Goal: Task Accomplishment & Management: Complete application form

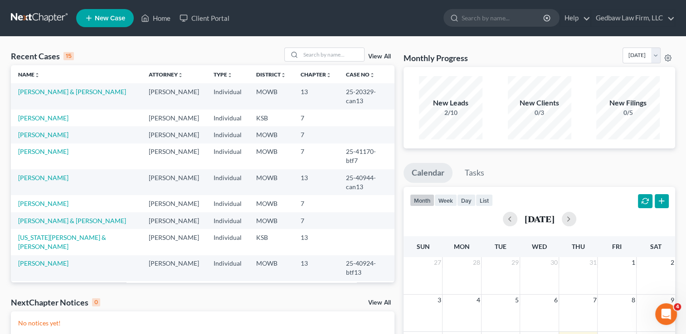
click at [111, 19] on span "New Case" at bounding box center [110, 18] width 30 height 7
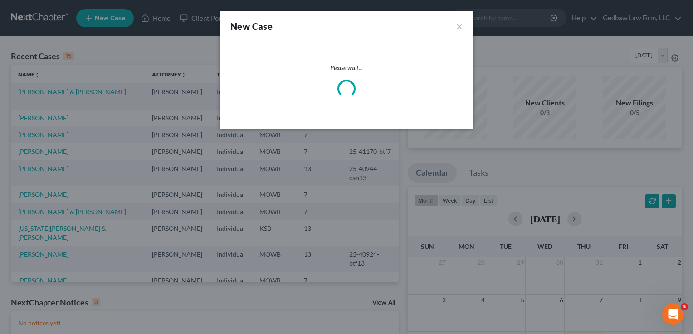
select select "46"
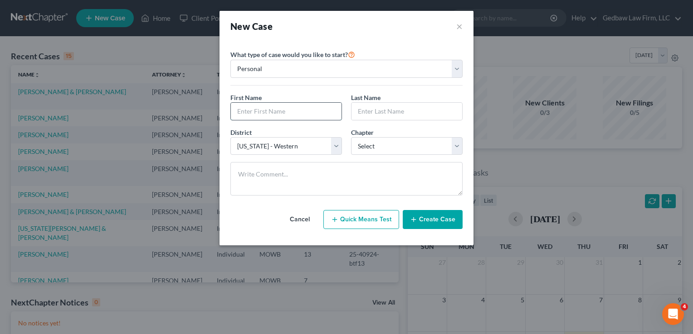
click at [296, 113] on input "text" at bounding box center [286, 111] width 111 height 17
type input "[PERSON_NAME]"
click at [409, 113] on input "text" at bounding box center [406, 111] width 111 height 17
type input "[PERSON_NAME]"
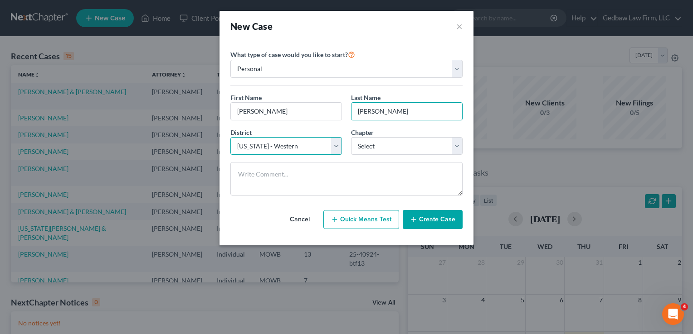
click at [330, 150] on select "Select [US_STATE] - [GEOGRAPHIC_DATA] [US_STATE] - [GEOGRAPHIC_DATA][US_STATE] …" at bounding box center [285, 146] width 111 height 18
select select "31"
click at [230, 137] on select "Select [US_STATE] - [GEOGRAPHIC_DATA] [US_STATE] - [GEOGRAPHIC_DATA][US_STATE] …" at bounding box center [285, 146] width 111 height 18
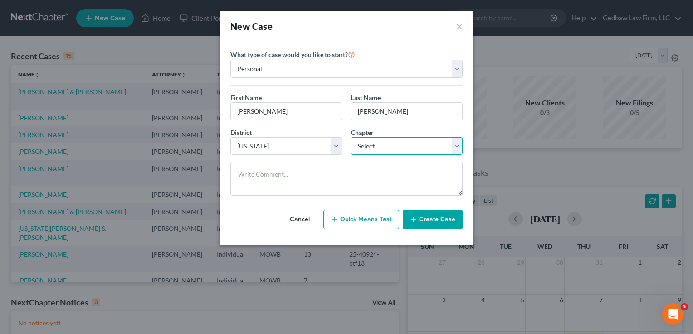
click at [410, 147] on select "Select 7 11 12 13" at bounding box center [406, 146] width 111 height 18
select select "0"
click at [351, 137] on select "Select 7 11 12 13" at bounding box center [406, 146] width 111 height 18
click at [443, 222] on button "Create Case" at bounding box center [432, 219] width 60 height 19
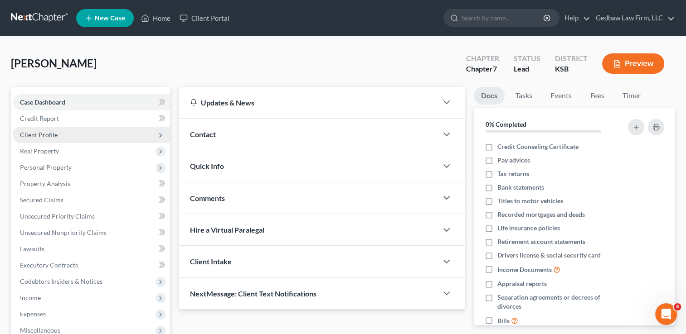
click at [58, 137] on span "Client Profile" at bounding box center [91, 135] width 157 height 16
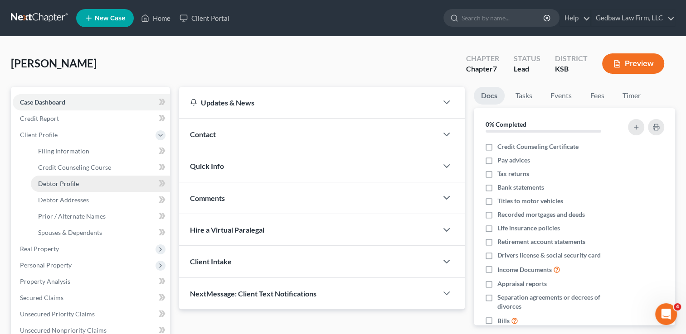
click at [71, 181] on span "Debtor Profile" at bounding box center [58, 184] width 41 height 8
select select "0"
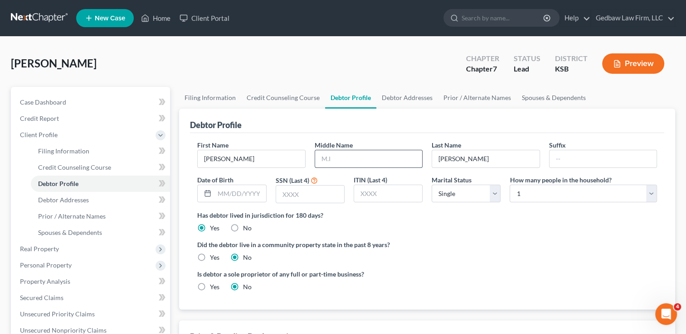
click at [344, 155] on input "text" at bounding box center [368, 158] width 107 height 17
type input "[PERSON_NAME]"
click at [301, 195] on input "text" at bounding box center [310, 194] width 68 height 17
type input "1115"
click at [557, 196] on select "Select 1 2 3 4 5 6 7 8 9 10 11 12 13 14 15 16 17 18 19 20" at bounding box center [582, 194] width 147 height 18
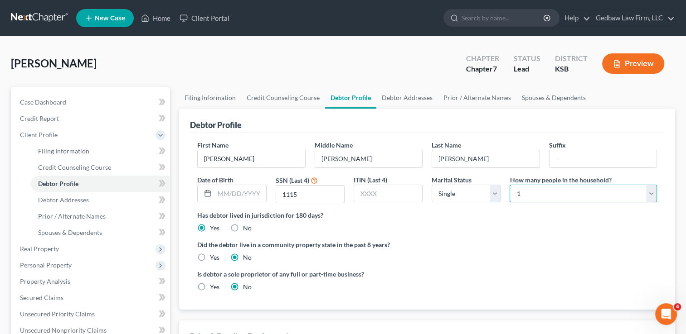
select select "1"
click at [509, 185] on select "Select 1 2 3 4 5 6 7 8 9 10 11 12 13 14 15 16 17 18 19 20" at bounding box center [582, 194] width 147 height 18
click at [475, 236] on ng-include "First Name [PERSON_NAME] Middle Name [PERSON_NAME] Last Name [PERSON_NAME] Date…" at bounding box center [427, 220] width 460 height 159
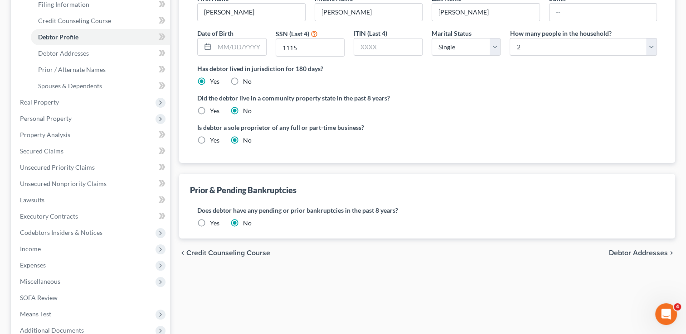
scroll to position [159, 0]
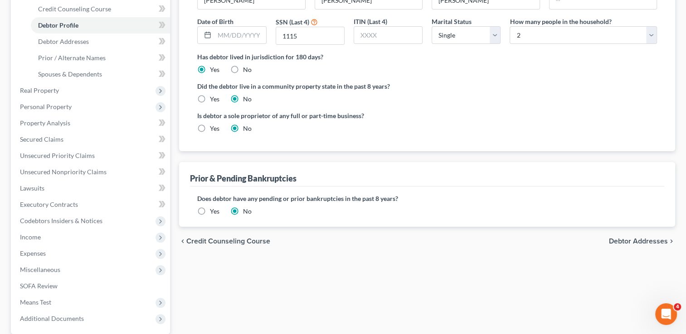
click at [647, 244] on span "Debtor Addresses" at bounding box center [638, 241] width 59 height 7
select select "0"
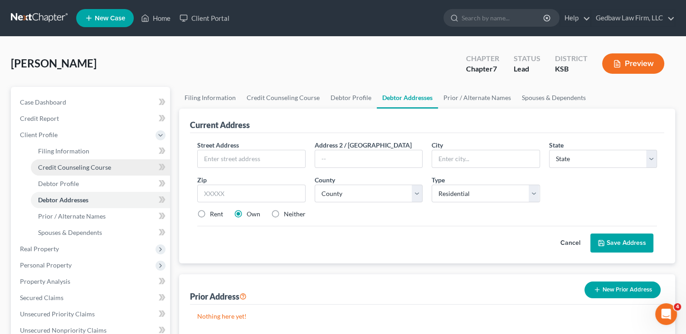
click at [82, 170] on span "Credit Counseling Course" at bounding box center [74, 168] width 73 height 8
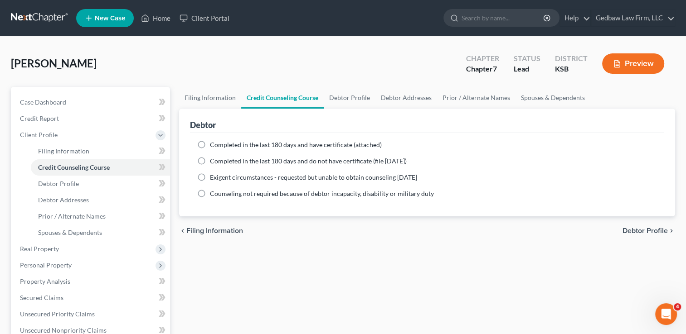
click at [210, 144] on label "Completed in the last 180 days and have certificate (attached)" at bounding box center [296, 145] width 172 height 9
click at [213, 144] on input "Completed in the last 180 days and have certificate (attached)" at bounding box center [216, 144] width 6 height 6
radio input "true"
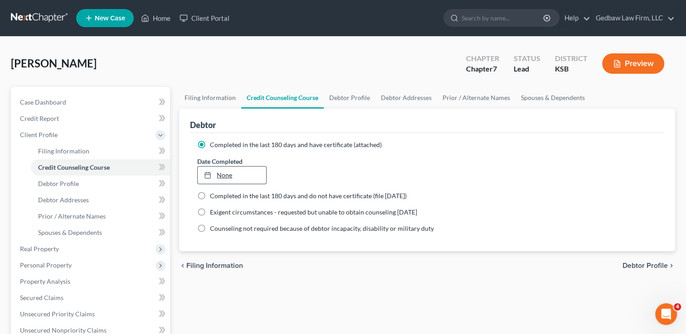
type input "[DATE]"
click at [219, 174] on link "None" at bounding box center [232, 175] width 68 height 17
click at [641, 266] on span "Debtor Profile" at bounding box center [644, 265] width 45 height 7
select select "0"
select select "1"
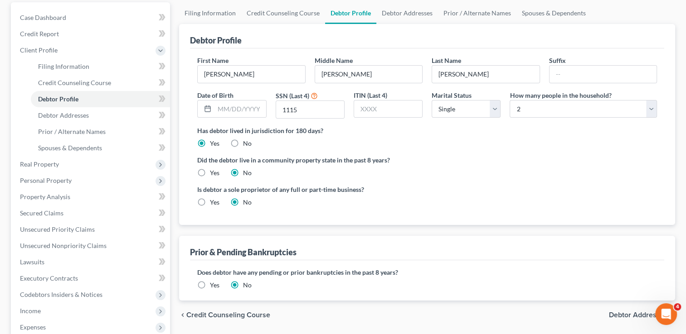
scroll to position [91, 0]
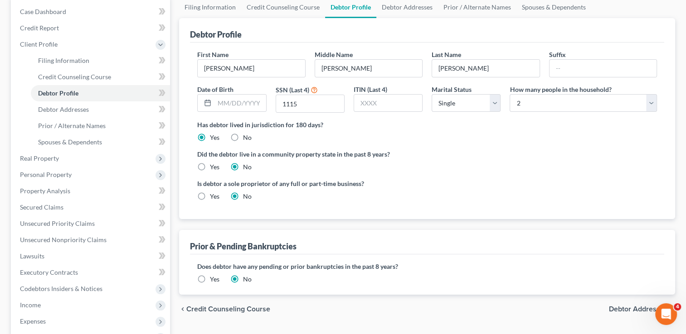
click at [616, 306] on span "Debtor Addresses" at bounding box center [638, 309] width 59 height 7
select select "0"
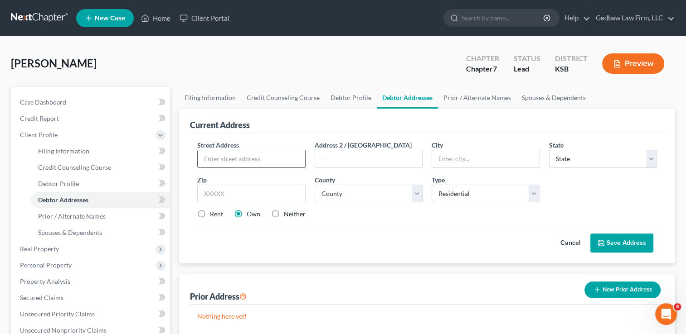
click at [276, 159] on input "text" at bounding box center [251, 158] width 107 height 17
click at [251, 158] on input "[STREET_ADDRESS]" at bounding box center [251, 158] width 107 height 17
type input "[STREET_ADDRESS]"
click at [286, 191] on input "text" at bounding box center [251, 194] width 108 height 18
type input "66619"
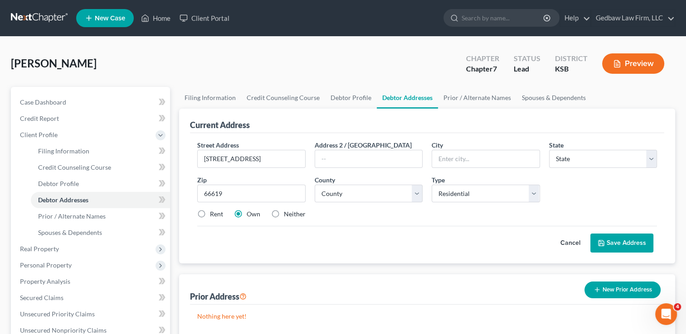
click at [374, 217] on div "Rent Own Neither" at bounding box center [427, 214] width 469 height 9
type input "Topeka"
select select "17"
click at [375, 195] on select "County [GEOGRAPHIC_DATA] [GEOGRAPHIC_DATA] [GEOGRAPHIC_DATA] [GEOGRAPHIC_DATA] …" at bounding box center [369, 194] width 108 height 18
select select "88"
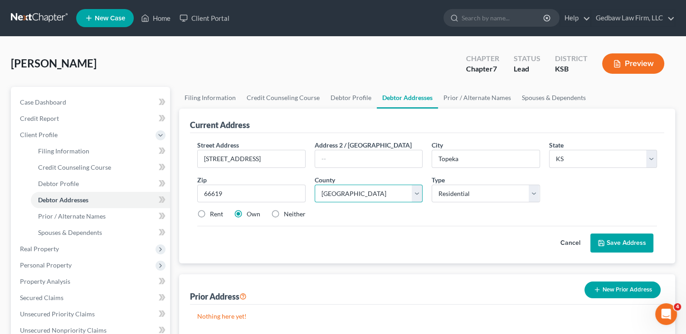
click at [315, 185] on select "County [GEOGRAPHIC_DATA] [GEOGRAPHIC_DATA] [GEOGRAPHIC_DATA] [GEOGRAPHIC_DATA] …" at bounding box center [369, 194] width 108 height 18
click at [210, 214] on label "Rent" at bounding box center [216, 214] width 13 height 9
click at [213, 214] on input "Rent" at bounding box center [216, 213] width 6 height 6
radio input "true"
click at [629, 241] on button "Save Address" at bounding box center [621, 243] width 63 height 19
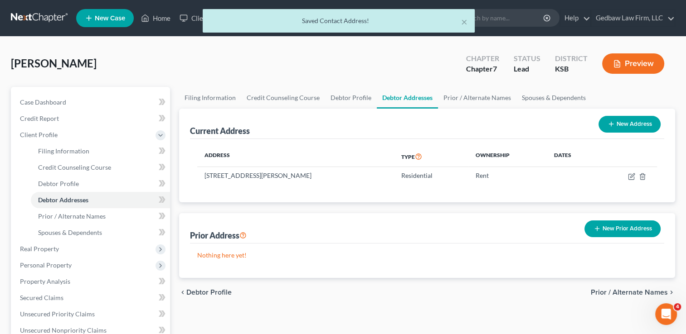
click at [641, 226] on button "New Prior Address" at bounding box center [622, 229] width 76 height 17
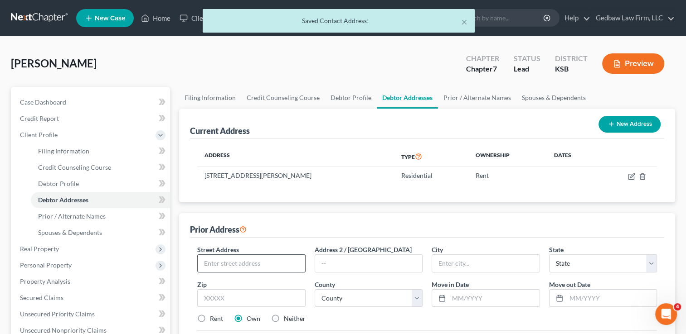
click at [267, 261] on input "text" at bounding box center [251, 263] width 107 height 17
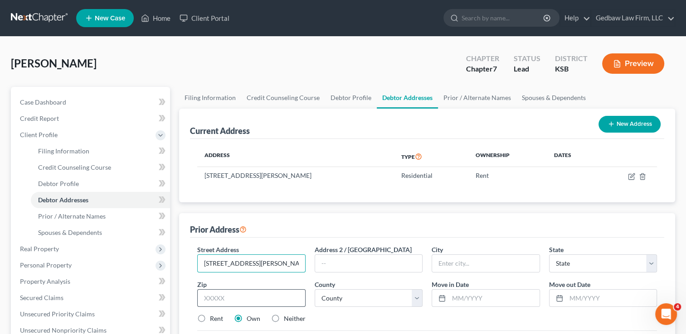
type input "[STREET_ADDRESS][PERSON_NAME]"
click at [262, 300] on input "text" at bounding box center [251, 299] width 108 height 18
type input "66604"
type input "Topeka"
select select "17"
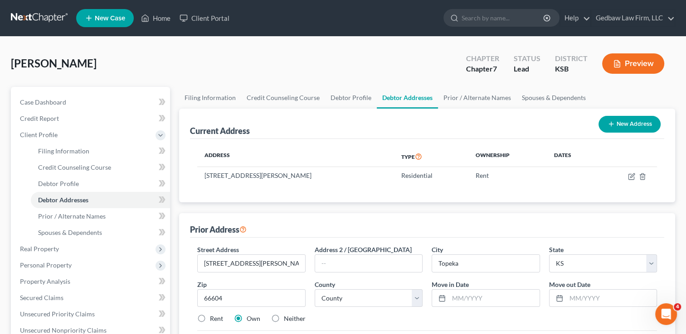
click at [345, 223] on div "Prior Address" at bounding box center [427, 225] width 474 height 24
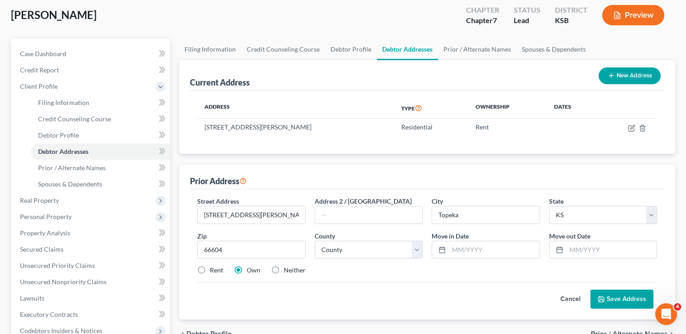
scroll to position [56, 0]
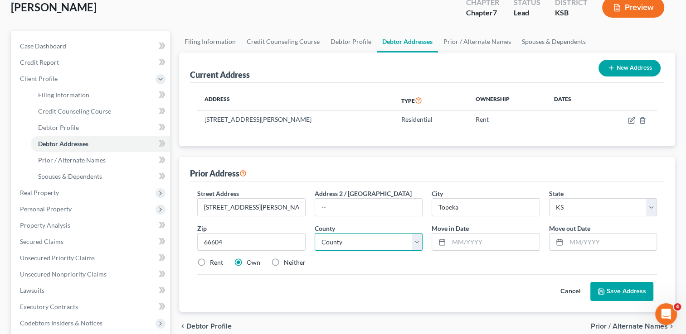
click at [363, 242] on select "County [GEOGRAPHIC_DATA] [GEOGRAPHIC_DATA] [GEOGRAPHIC_DATA] [GEOGRAPHIC_DATA] …" at bounding box center [369, 242] width 108 height 18
select select "88"
click at [315, 233] on select "County [GEOGRAPHIC_DATA] [GEOGRAPHIC_DATA] [GEOGRAPHIC_DATA] [GEOGRAPHIC_DATA] …" at bounding box center [369, 242] width 108 height 18
click at [456, 241] on input "text" at bounding box center [494, 242] width 90 height 17
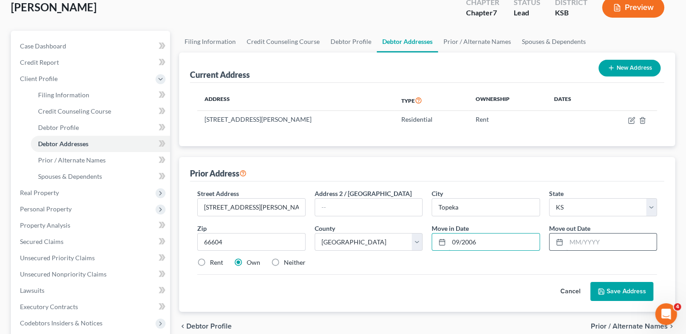
type input "09/2006"
click at [579, 242] on input "text" at bounding box center [611, 242] width 90 height 17
type input "09/2024"
click at [210, 262] on label "Rent" at bounding box center [216, 262] width 13 height 9
click at [213, 262] on input "Rent" at bounding box center [216, 261] width 6 height 6
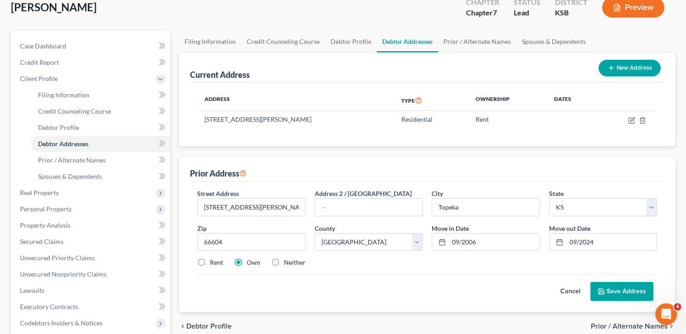
radio input "true"
click at [627, 291] on button "Save Address" at bounding box center [621, 291] width 63 height 19
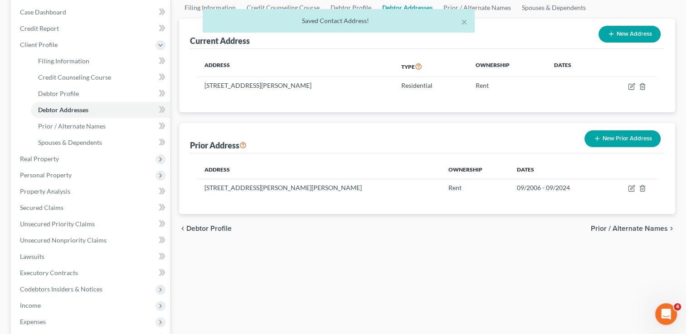
scroll to position [91, 0]
click at [635, 228] on span "Prior / Alternate Names" at bounding box center [629, 228] width 77 height 7
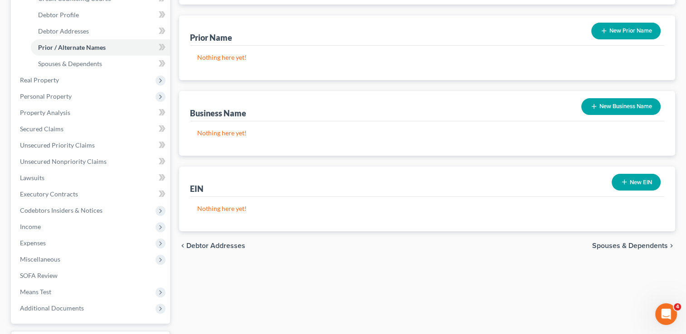
scroll to position [170, 0]
click at [614, 245] on span "Spouses & Dependents" at bounding box center [630, 245] width 76 height 7
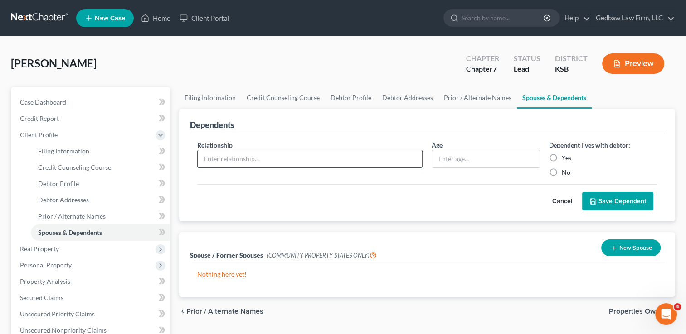
click at [303, 157] on input "text" at bounding box center [310, 158] width 224 height 17
type input "Daughter"
click at [463, 161] on input "text" at bounding box center [485, 158] width 107 height 17
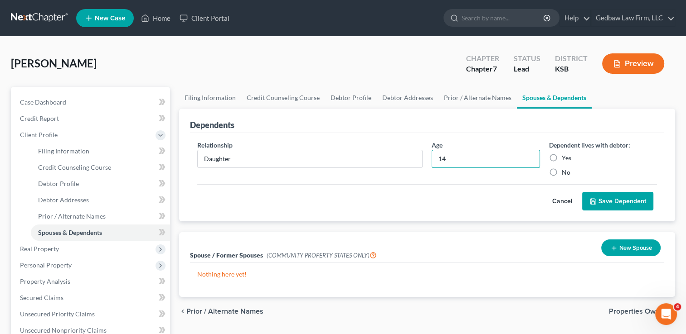
type input "14"
click at [562, 158] on label "Yes" at bounding box center [567, 158] width 10 height 9
click at [565, 158] on input "Yes" at bounding box center [568, 157] width 6 height 6
radio input "true"
click at [642, 203] on button "Save Dependent" at bounding box center [617, 201] width 71 height 19
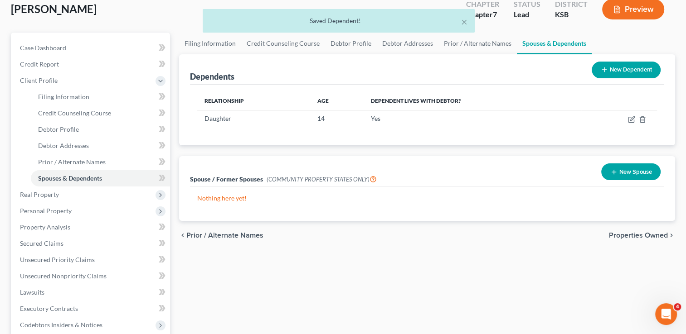
scroll to position [56, 0]
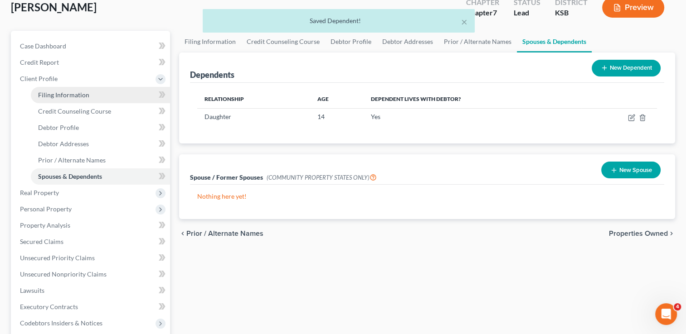
click at [73, 93] on span "Filing Information" at bounding box center [63, 95] width 51 height 8
select select "1"
select select "0"
select select "31"
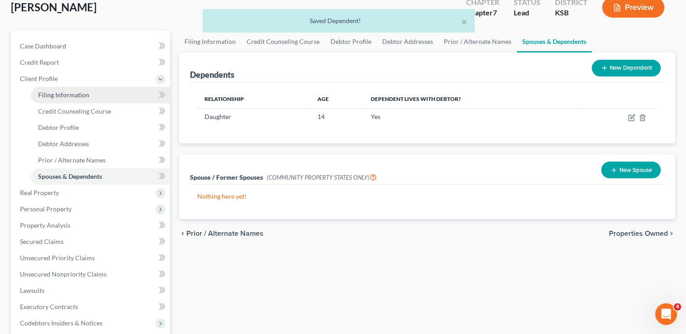
select select "17"
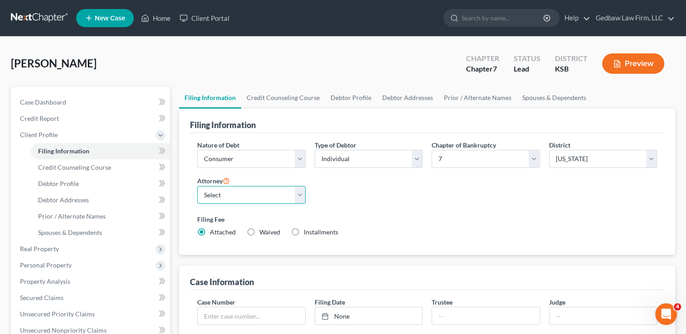
click at [279, 199] on select "Select [PERSON_NAME] - MOWB [PERSON_NAME] - KSB" at bounding box center [251, 195] width 108 height 18
select select "1"
click at [197, 186] on select "Select [PERSON_NAME] - MOWB [PERSON_NAME] - KSB" at bounding box center [251, 195] width 108 height 18
click at [304, 232] on label "Installments Installments" at bounding box center [321, 232] width 34 height 9
click at [307, 232] on input "Installments Installments" at bounding box center [310, 231] width 6 height 6
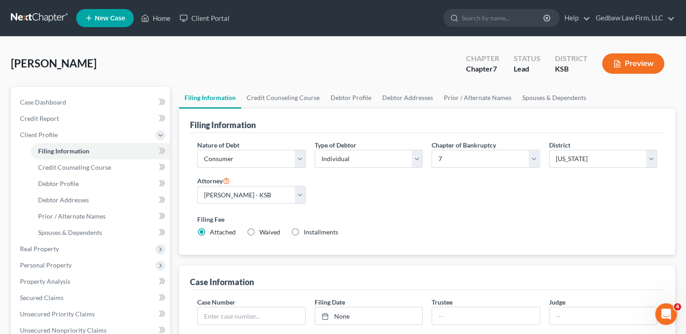
radio input "true"
radio input "false"
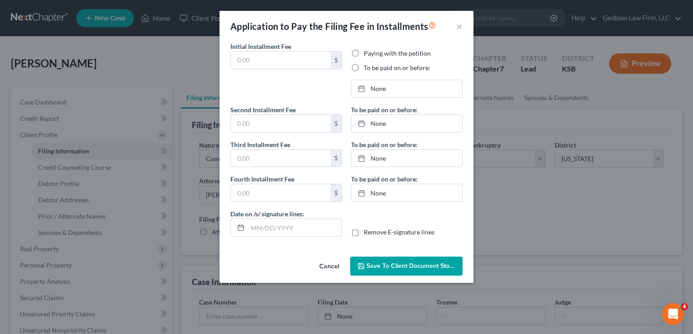
type input "0.00"
radio input "true"
type input "0.00"
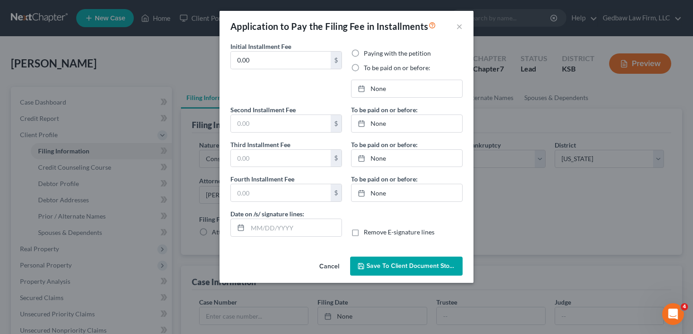
type input "[DATE]"
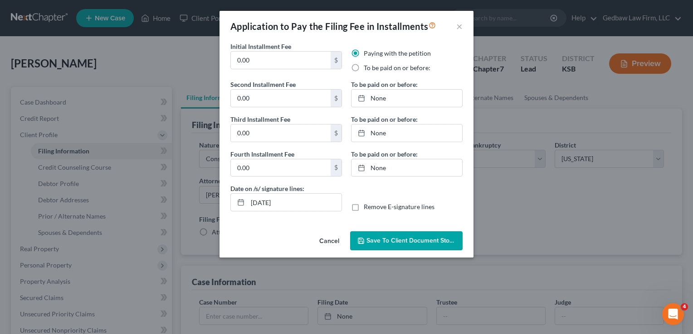
click at [364, 69] on label "To be paid on or before:" at bounding box center [397, 67] width 67 height 9
click at [367, 69] on input "To be paid on or before:" at bounding box center [370, 66] width 6 height 6
radio input "true"
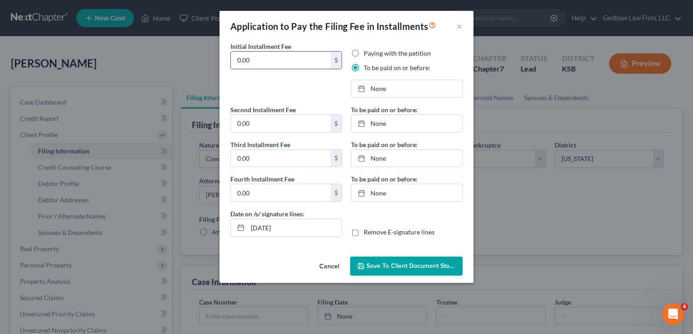
click at [284, 59] on input "0.00" at bounding box center [281, 60] width 100 height 17
type input "90"
click at [280, 125] on input "0.00" at bounding box center [281, 123] width 100 height 17
type input "90"
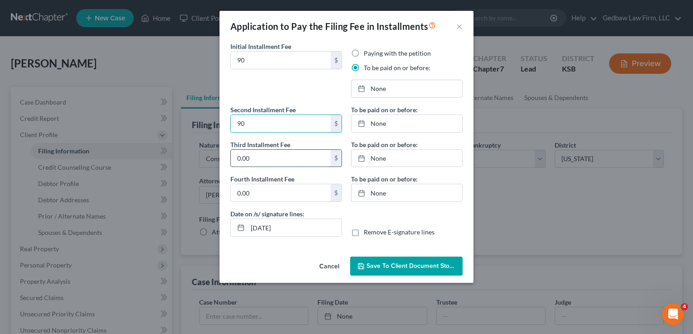
click at [267, 159] on input "0.00" at bounding box center [281, 158] width 100 height 17
type input "90"
click at [266, 192] on input "0.00" at bounding box center [281, 192] width 100 height 17
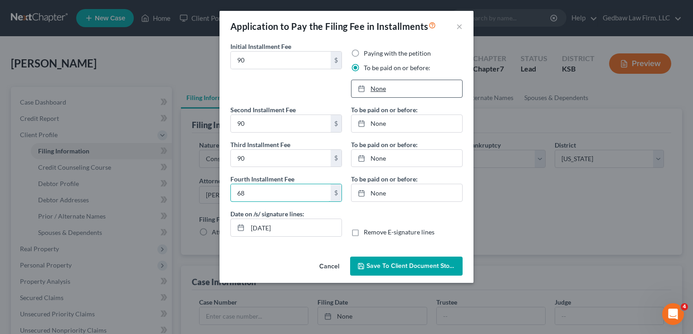
type input "68"
type input "[DATE]"
click at [377, 87] on link "None" at bounding box center [406, 88] width 111 height 17
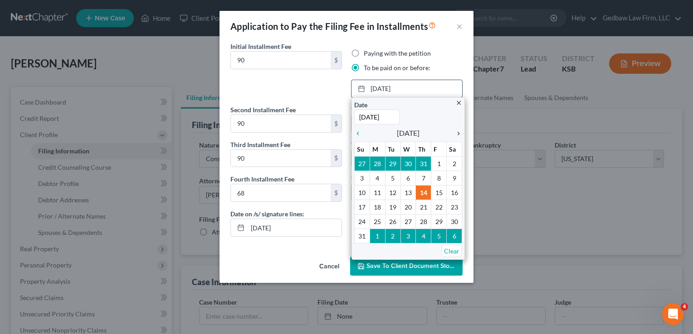
click at [457, 134] on icon "chevron_right" at bounding box center [456, 133] width 12 height 7
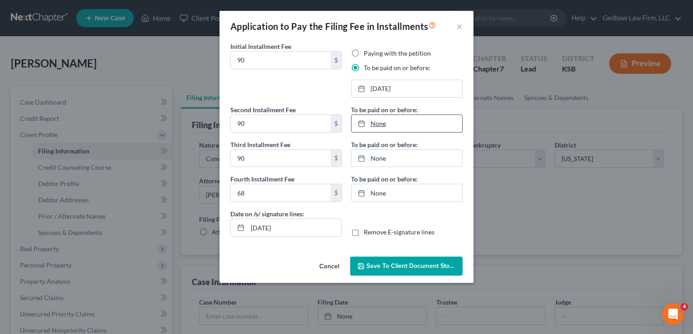
type input "[DATE]"
click at [383, 123] on link "[DATE]" at bounding box center [406, 123] width 111 height 17
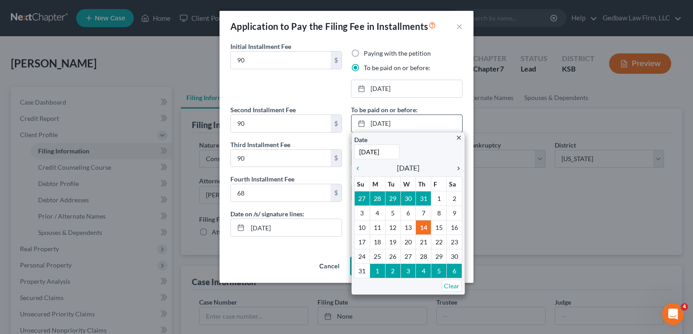
click at [458, 170] on icon "chevron_right" at bounding box center [456, 168] width 12 height 7
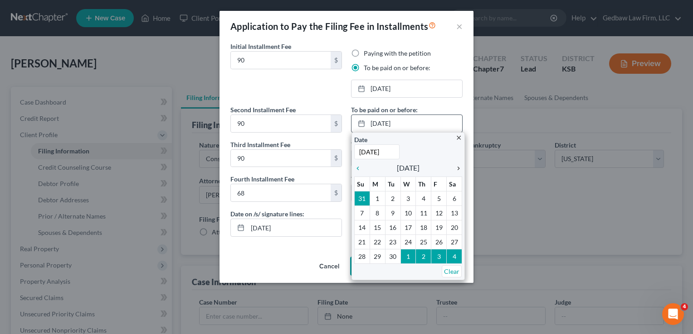
click at [458, 170] on icon "chevron_right" at bounding box center [456, 168] width 12 height 7
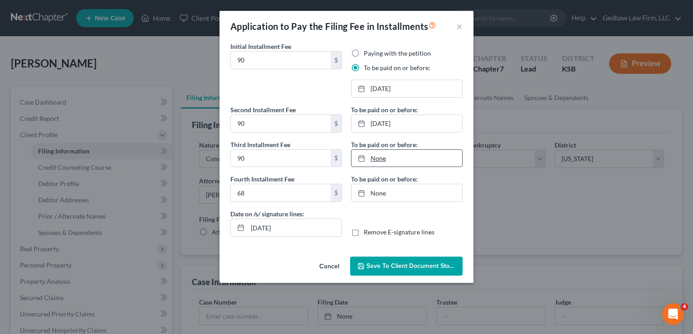
type input "[DATE]"
click at [383, 158] on link "[DATE]" at bounding box center [406, 158] width 111 height 17
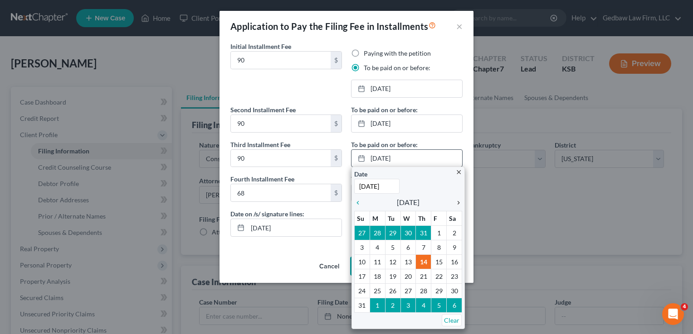
click at [456, 203] on icon "chevron_right" at bounding box center [456, 202] width 12 height 7
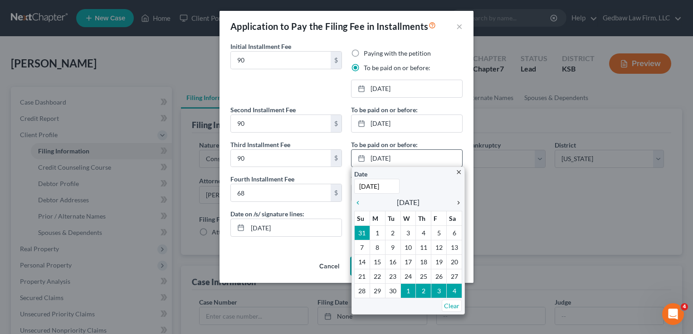
click at [456, 203] on icon "chevron_right" at bounding box center [456, 202] width 12 height 7
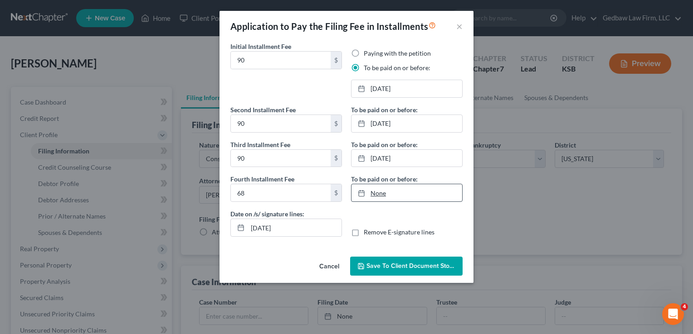
type input "[DATE]"
click at [384, 192] on link "None" at bounding box center [406, 192] width 111 height 17
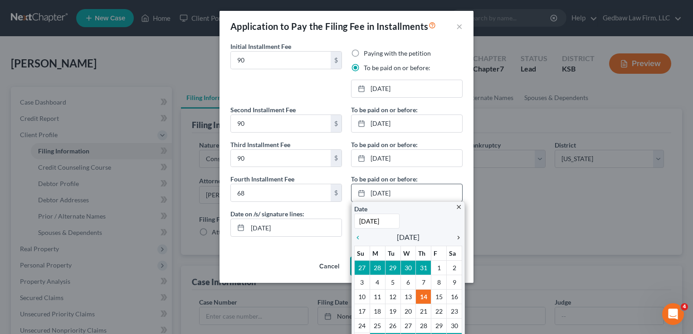
click at [455, 236] on icon "chevron_right" at bounding box center [456, 237] width 12 height 7
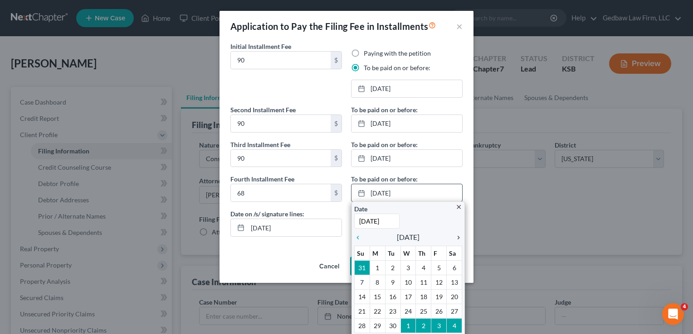
click at [455, 236] on icon "chevron_right" at bounding box center [456, 237] width 12 height 7
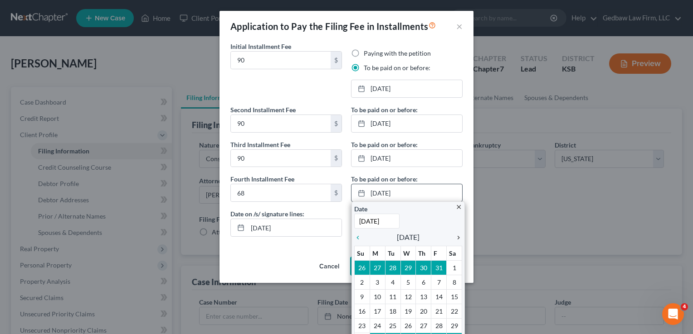
click at [455, 236] on icon "chevron_right" at bounding box center [456, 237] width 12 height 7
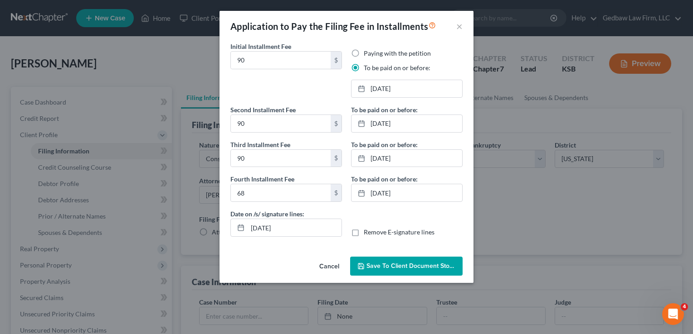
click at [435, 263] on span "Save to Client Document Storage" at bounding box center [414, 266] width 96 height 8
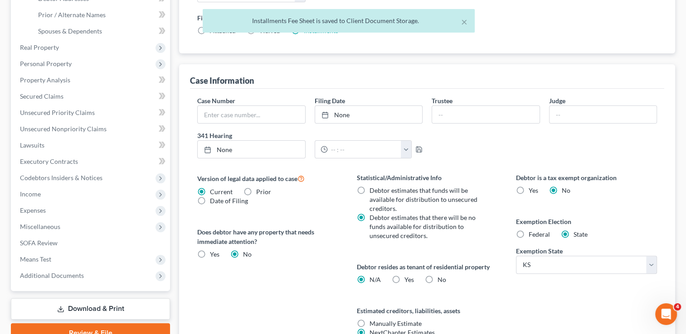
scroll to position [227, 0]
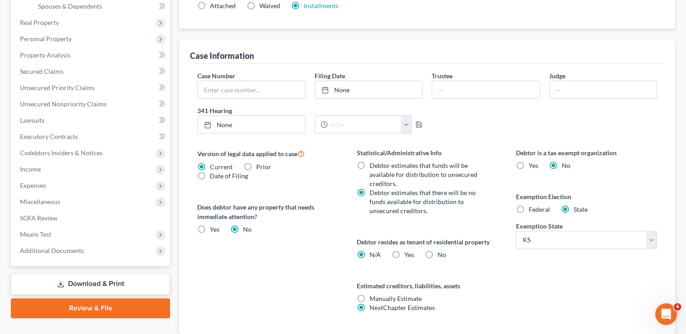
click at [404, 255] on label "Yes Yes" at bounding box center [409, 255] width 10 height 9
click at [408, 255] on input "Yes Yes" at bounding box center [411, 254] width 6 height 6
radio input "true"
radio input "false"
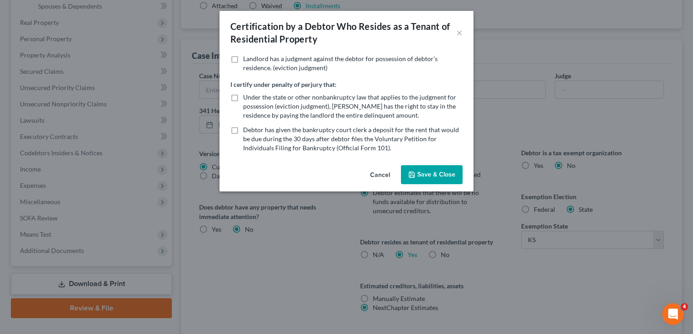
click at [447, 175] on button "Save & Close" at bounding box center [432, 174] width 62 height 19
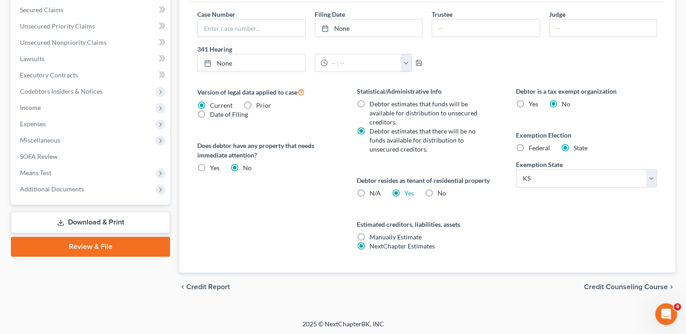
scroll to position [288, 0]
click at [626, 288] on span "Credit Counseling Course" at bounding box center [626, 287] width 84 height 7
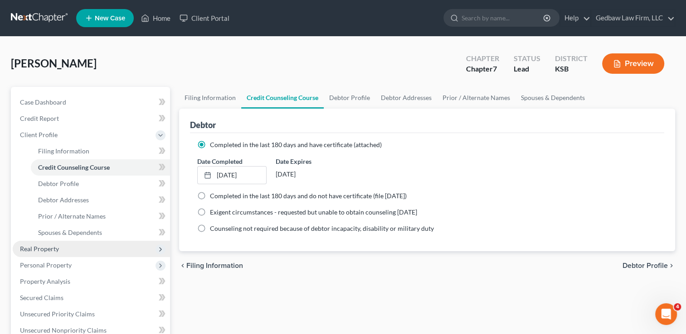
click at [80, 251] on span "Real Property" at bounding box center [91, 249] width 157 height 16
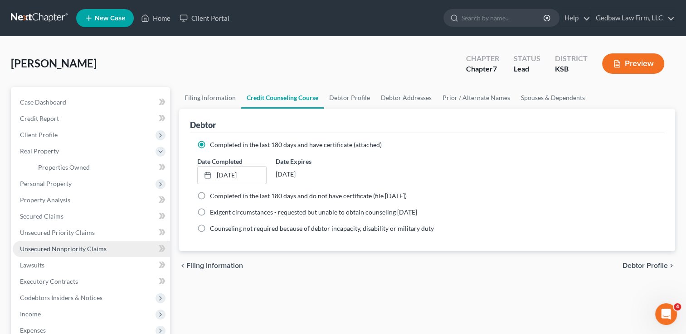
click at [83, 251] on span "Unsecured Nonpriority Claims" at bounding box center [63, 249] width 87 height 8
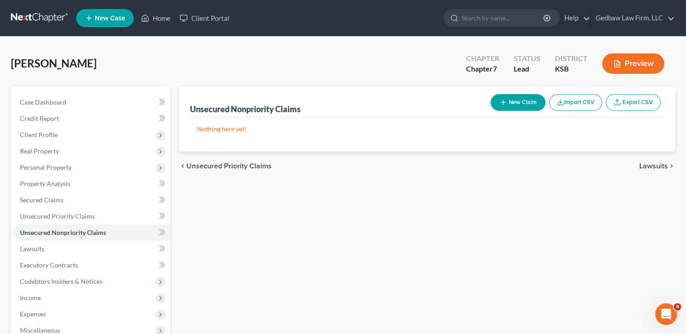
click at [523, 100] on button "New Claim" at bounding box center [517, 102] width 55 height 17
select select "0"
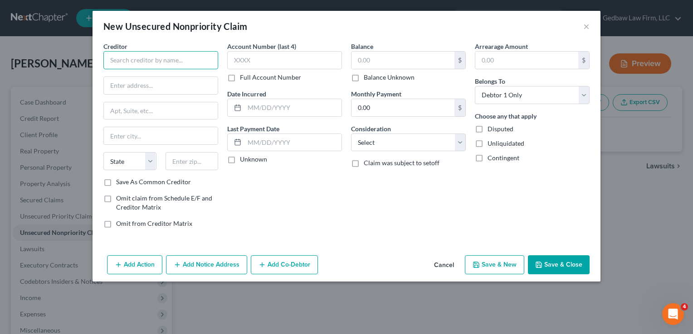
click at [171, 62] on input "text" at bounding box center [160, 60] width 115 height 18
type input "Zebit, Inc."
click at [179, 85] on input "text" at bounding box center [161, 85] width 114 height 17
paste input "[STREET_ADDRESS]"
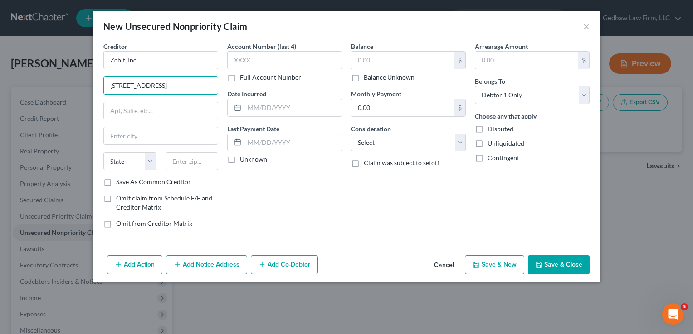
type input "[STREET_ADDRESS]"
click at [196, 113] on input "text" at bounding box center [161, 110] width 114 height 17
type input "Suite 150"
click at [196, 165] on input "text" at bounding box center [191, 161] width 53 height 18
type input "92121"
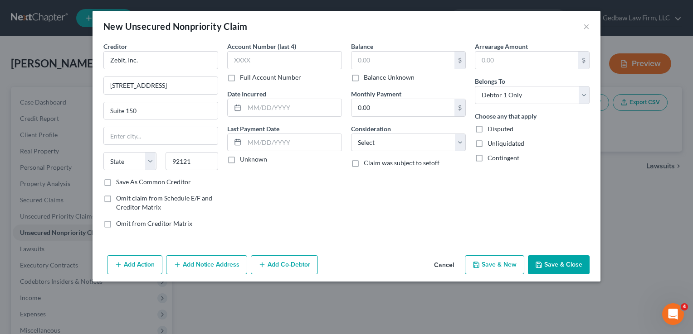
click at [116, 182] on label "Save As Common Creditor" at bounding box center [153, 182] width 75 height 9
click at [120, 182] on input "Save As Common Creditor" at bounding box center [123, 181] width 6 height 6
checkbox input "true"
type input "[GEOGRAPHIC_DATA]"
select select "4"
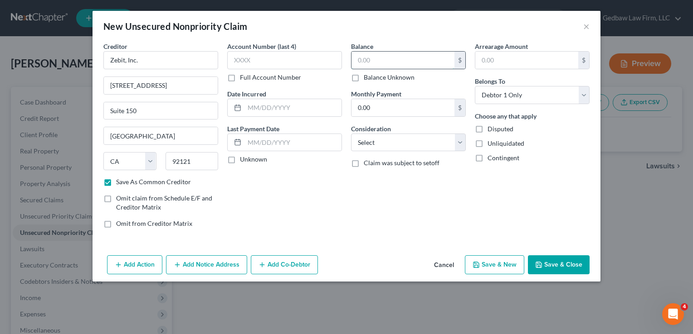
click at [393, 59] on input "text" at bounding box center [402, 60] width 103 height 17
type input "738"
click at [412, 144] on select "Select Cable / Satellite Services Collection Agency Credit Card Debt Debt Couns…" at bounding box center [408, 143] width 115 height 18
select select "10"
click at [351, 134] on select "Select Cable / Satellite Services Collection Agency Credit Card Debt Debt Couns…" at bounding box center [408, 143] width 115 height 18
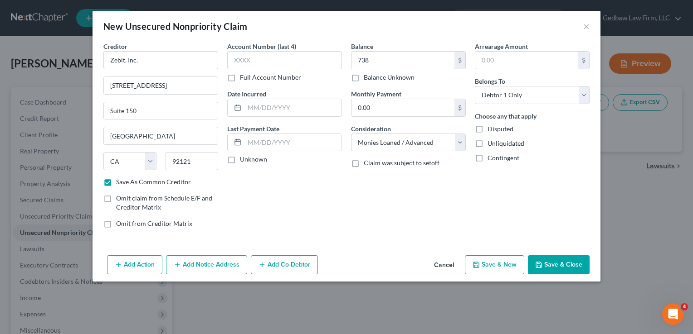
click at [216, 264] on button "Add Notice Address" at bounding box center [206, 265] width 81 height 19
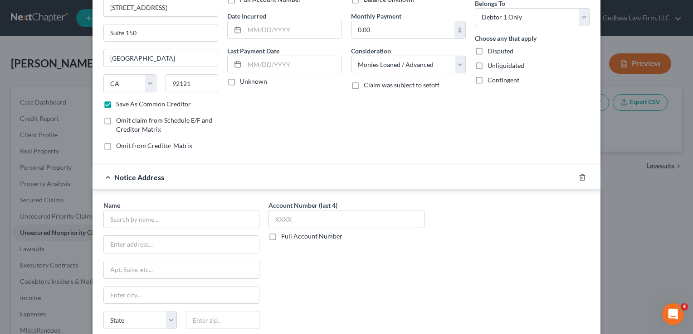
scroll to position [91, 0]
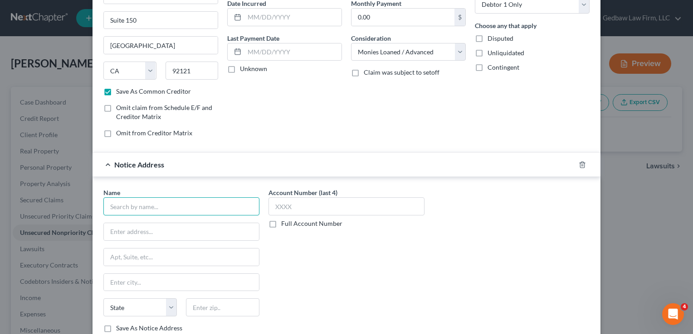
click at [201, 205] on input "text" at bounding box center [181, 207] width 156 height 18
type input "Bounce AI Inc."
click at [212, 233] on input "text" at bounding box center [181, 231] width 155 height 17
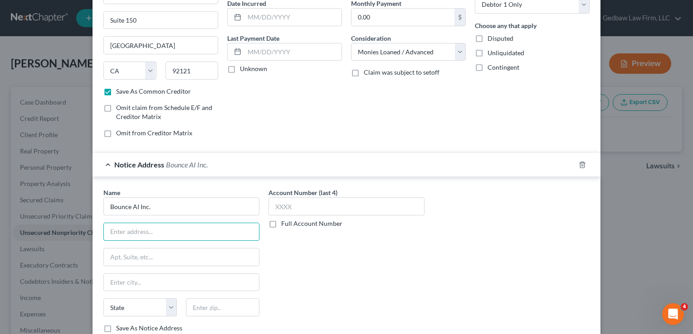
paste input "[STREET_ADDRESS]"
type input "[STREET_ADDRESS]"
click at [228, 256] on input "text" at bounding box center [181, 257] width 155 height 17
type input "Suite 205"
click at [118, 230] on input "[STREET_ADDRESS]" at bounding box center [181, 231] width 155 height 17
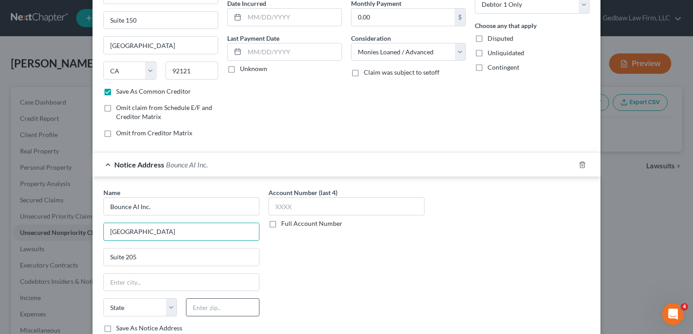
type input "[GEOGRAPHIC_DATA]"
click at [247, 307] on input "text" at bounding box center [222, 308] width 73 height 18
type input "14623"
type input "[GEOGRAPHIC_DATA]"
select select "35"
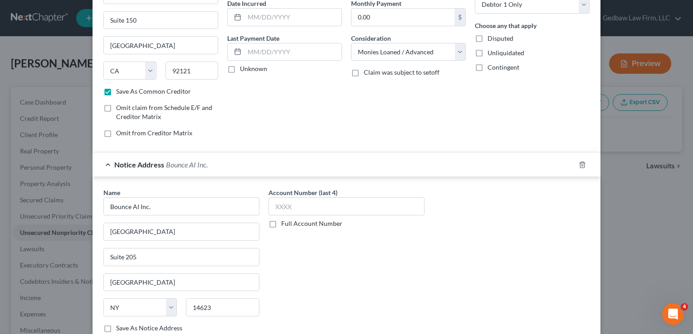
click at [328, 271] on div "Account Number (last 4) Full Account Number" at bounding box center [346, 264] width 165 height 152
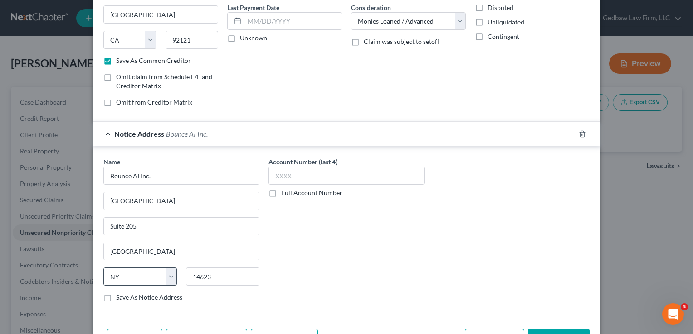
scroll to position [125, 0]
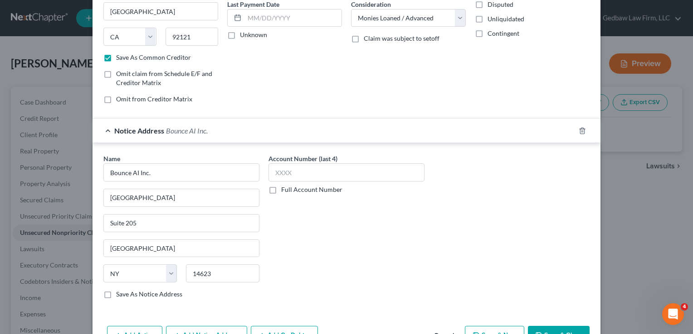
click at [116, 295] on label "Save As Notice Address" at bounding box center [149, 294] width 66 height 9
click at [120, 295] on input "Save As Notice Address" at bounding box center [123, 293] width 6 height 6
checkbox input "true"
click at [505, 327] on button "Save & New" at bounding box center [494, 335] width 59 height 19
checkbox input "false"
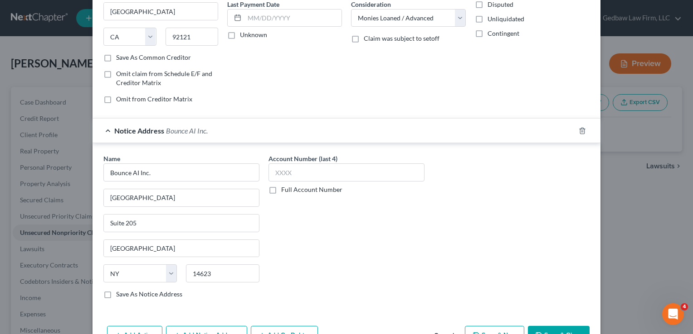
checkbox input "false"
select select "0"
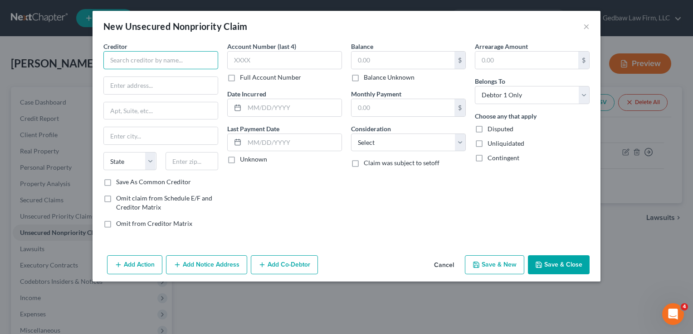
click at [199, 58] on input "text" at bounding box center [160, 60] width 115 height 18
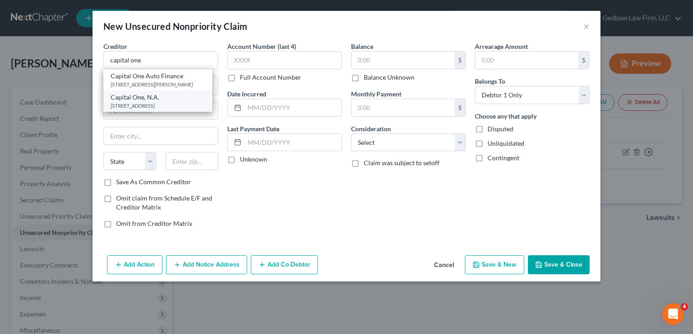
click at [182, 101] on div "Capital One, N.A." at bounding box center [158, 97] width 94 height 9
type input "Capital One, N.A."
type input "PO Box 30281"
type input "[GEOGRAPHIC_DATA]"
select select "46"
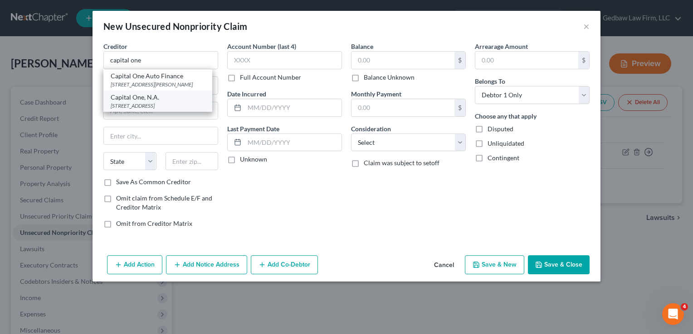
type input "84130"
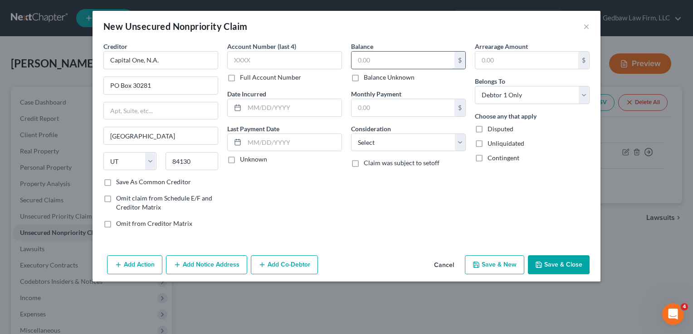
click at [412, 58] on input "text" at bounding box center [402, 60] width 103 height 17
type input "316"
click at [419, 148] on select "Select Cable / Satellite Services Collection Agency Credit Card Debt Debt Couns…" at bounding box center [408, 143] width 115 height 18
select select "2"
click at [351, 134] on select "Select Cable / Satellite Services Collection Agency Credit Card Debt Debt Couns…" at bounding box center [408, 143] width 115 height 18
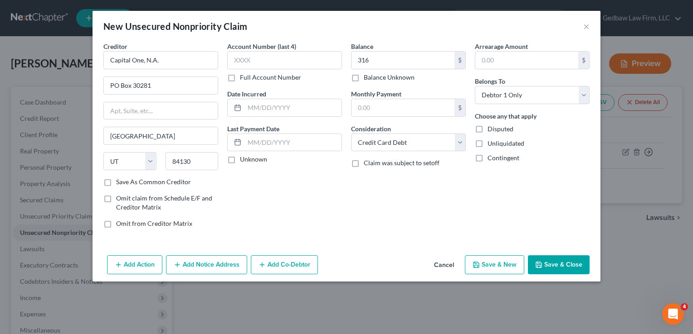
click at [504, 266] on button "Save & New" at bounding box center [494, 265] width 59 height 19
select select "0"
click at [444, 263] on button "Cancel" at bounding box center [444, 266] width 34 height 18
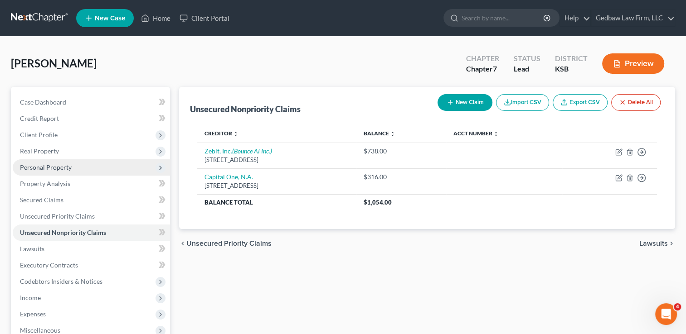
click at [74, 168] on span "Personal Property" at bounding box center [91, 168] width 157 height 16
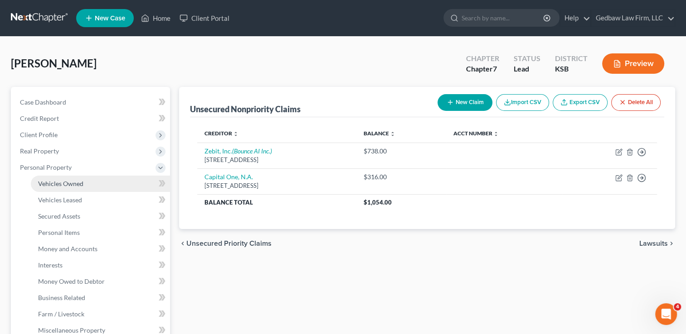
click at [77, 189] on link "Vehicles Owned" at bounding box center [100, 184] width 139 height 16
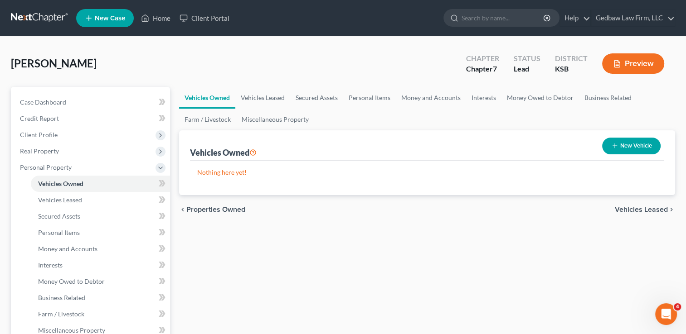
click at [635, 142] on button "New Vehicle" at bounding box center [631, 146] width 58 height 17
select select "0"
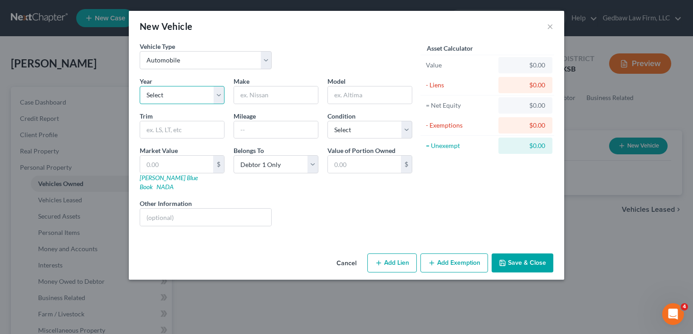
click at [179, 93] on select "Select 2026 2025 2024 2023 2022 2021 2020 2019 2018 2017 2016 2015 2014 2013 20…" at bounding box center [182, 95] width 85 height 18
select select "11"
click at [140, 86] on select "Select 2026 2025 2024 2023 2022 2021 2020 2019 2018 2017 2016 2015 2014 2013 20…" at bounding box center [182, 95] width 85 height 18
click at [293, 97] on input "text" at bounding box center [276, 95] width 84 height 17
type input "Buick"
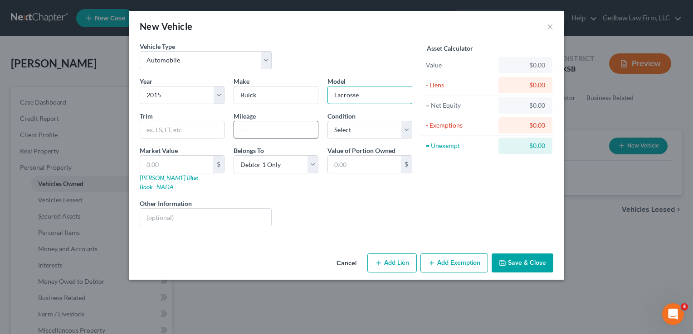
type input "Lacrosse"
click at [262, 126] on input "text" at bounding box center [276, 129] width 84 height 17
type input "115000"
click at [380, 131] on select "Select Excellent Very Good Good Fair Poor" at bounding box center [369, 130] width 85 height 18
select select "2"
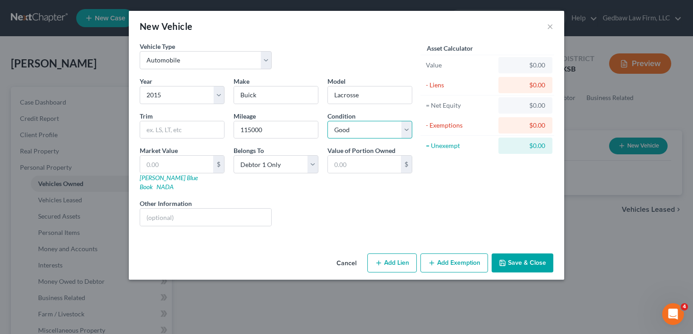
click at [327, 121] on select "Select Excellent Very Good Good Fair Poor" at bounding box center [369, 130] width 85 height 18
click at [164, 180] on link "[PERSON_NAME] Blue Book" at bounding box center [169, 182] width 58 height 17
click at [183, 164] on input "text" at bounding box center [176, 164] width 73 height 17
type input "7"
type input "7.00"
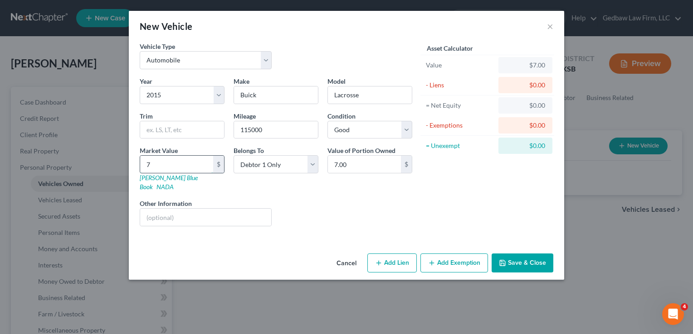
type input "75"
type input "75.00"
type input "750"
type input "750.00"
type input "7500"
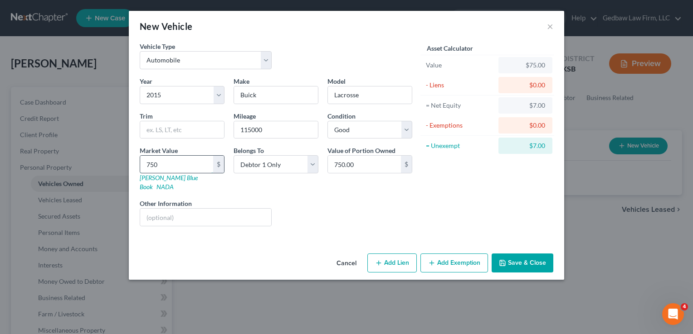
type input "7,500.00"
type input "7,500"
click at [399, 255] on button "Add Lien" at bounding box center [391, 263] width 49 height 19
select select "0"
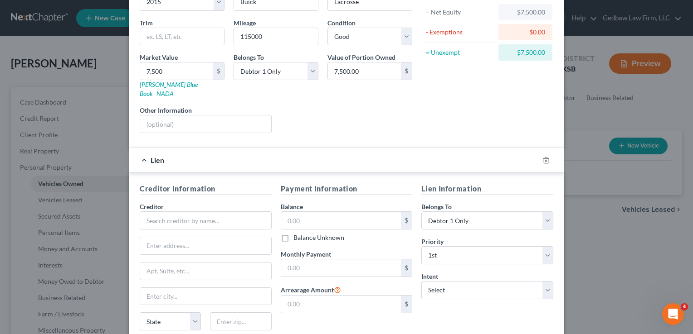
scroll to position [113, 0]
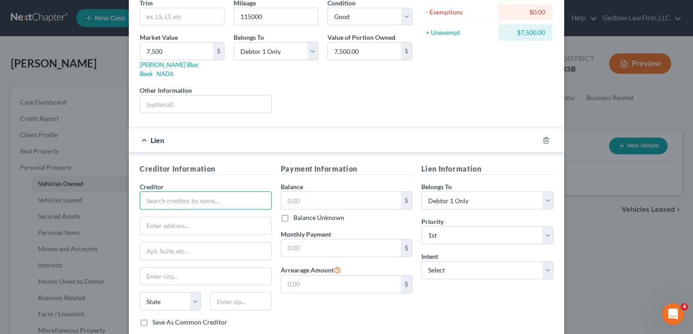
click at [233, 194] on input "text" at bounding box center [206, 201] width 132 height 18
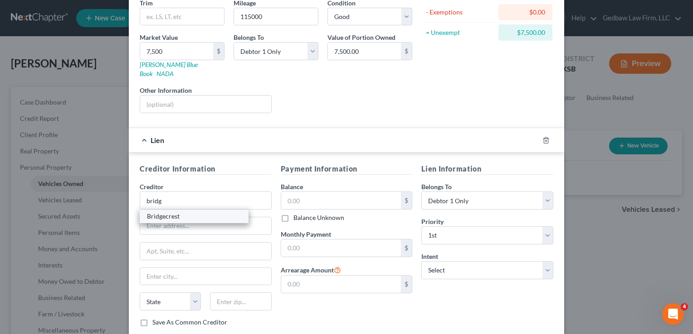
click at [208, 212] on div "Bridgecrest" at bounding box center [194, 216] width 94 height 9
type input "Bridgecrest"
type input "PO Box 29018"
type input "Phoenix"
select select "3"
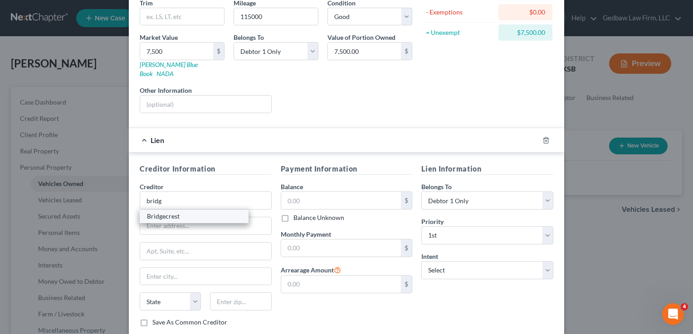
type input "85038"
click at [334, 192] on input "text" at bounding box center [341, 200] width 120 height 17
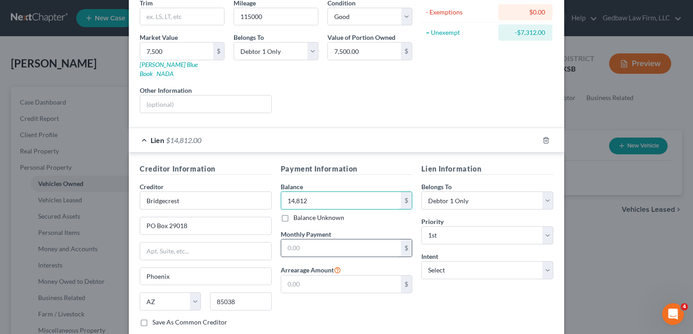
type input "14,812"
click at [336, 240] on input "text" at bounding box center [341, 248] width 120 height 17
type input "462"
click at [479, 266] on select "Select Surrender Redeem Reaffirm Avoid Other" at bounding box center [487, 271] width 132 height 18
select select "2"
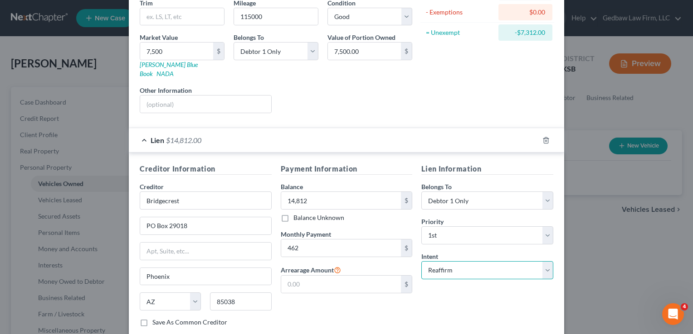
click at [421, 262] on select "Select Surrender Redeem Reaffirm Avoid Other" at bounding box center [487, 271] width 132 height 18
click at [475, 291] on div "Lien Information Belongs To * Select Debtor 1 Only Debtor 2 Only Debtor 1 And D…" at bounding box center [487, 249] width 141 height 171
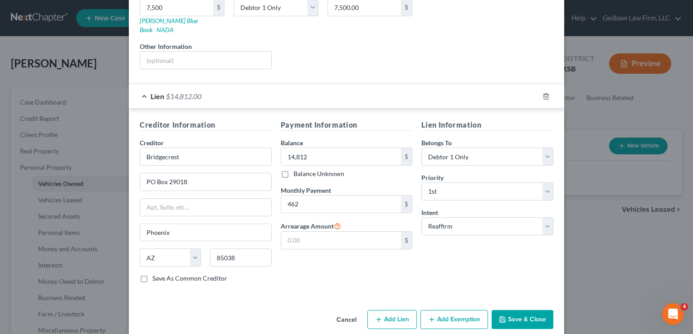
scroll to position [159, 0]
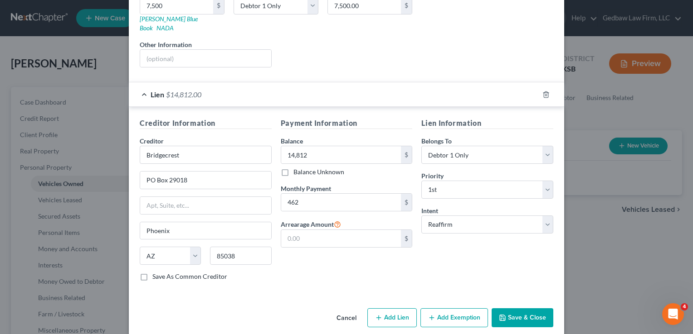
click at [535, 309] on button "Save & Close" at bounding box center [522, 318] width 62 height 19
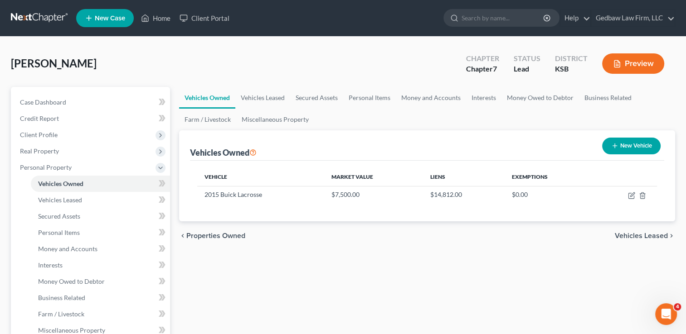
click at [640, 144] on button "New Vehicle" at bounding box center [631, 146] width 58 height 17
select select "0"
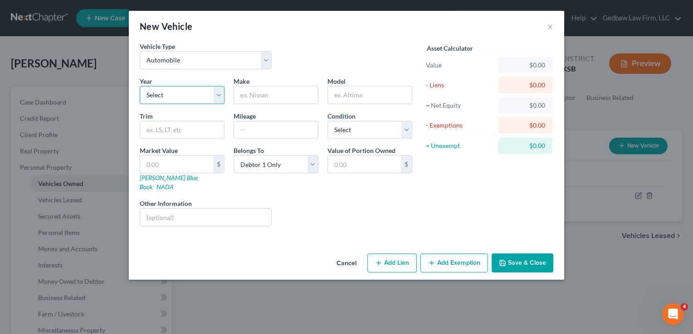
click at [181, 100] on select "Select 2026 2025 2024 2023 2022 2021 2020 2019 2018 2017 2016 2015 2014 2013 20…" at bounding box center [182, 95] width 85 height 18
select select "16"
click at [140, 86] on select "Select 2026 2025 2024 2023 2022 2021 2020 2019 2018 2017 2016 2015 2014 2013 20…" at bounding box center [182, 95] width 85 height 18
click at [290, 93] on input "text" at bounding box center [276, 95] width 84 height 17
type input "Chevy"
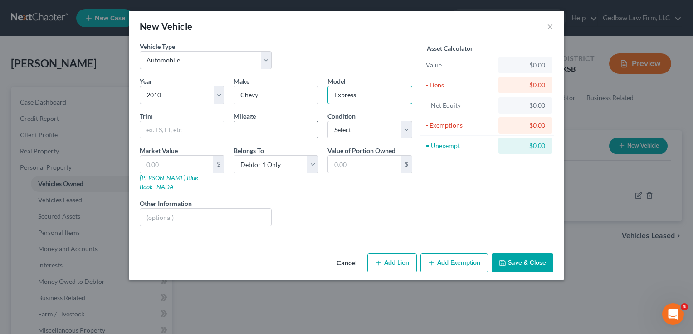
type input "Express"
click at [270, 127] on input "text" at bounding box center [276, 129] width 84 height 17
type input "250000"
click at [394, 127] on select "Select Excellent Very Good Good Fair Poor" at bounding box center [369, 130] width 85 height 18
select select "3"
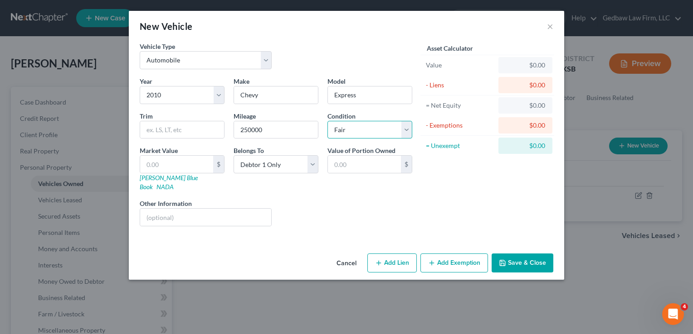
click at [327, 121] on select "Select Excellent Very Good Good Fair Poor" at bounding box center [369, 130] width 85 height 18
click at [168, 179] on link "[PERSON_NAME] Blue Book" at bounding box center [169, 182] width 58 height 17
click at [159, 164] on input "text" at bounding box center [176, 164] width 73 height 17
type input "3"
type input "3.00"
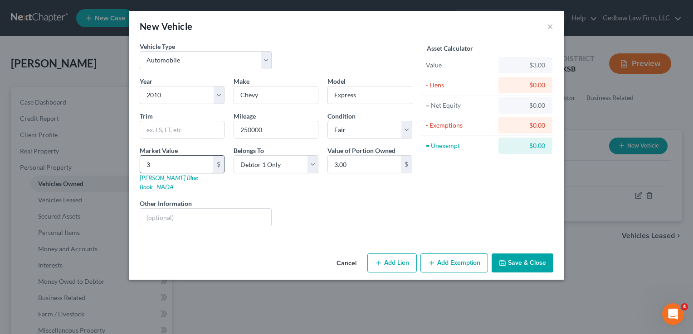
type input "35"
type input "35.00"
type input "350"
type input "350.00"
type input "3500"
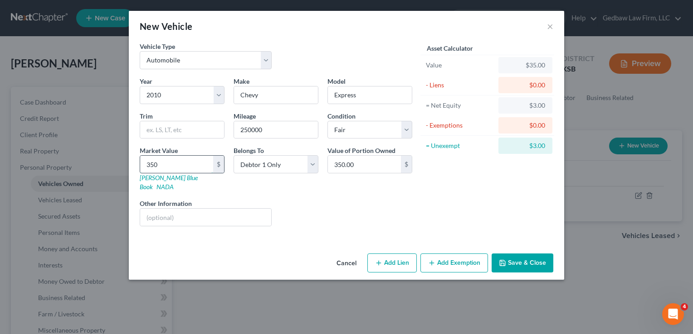
type input "3,500.00"
type input "3,500"
click at [467, 254] on button "Add Exemption" at bounding box center [454, 263] width 68 height 19
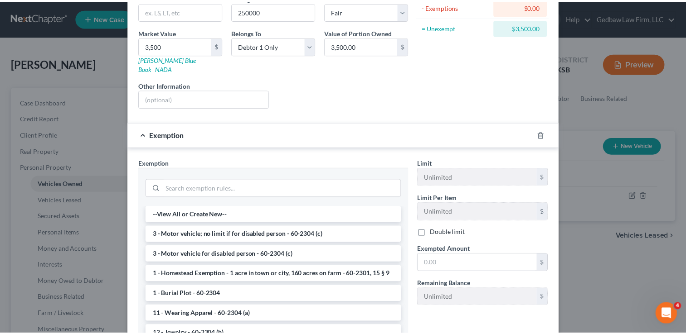
scroll to position [136, 0]
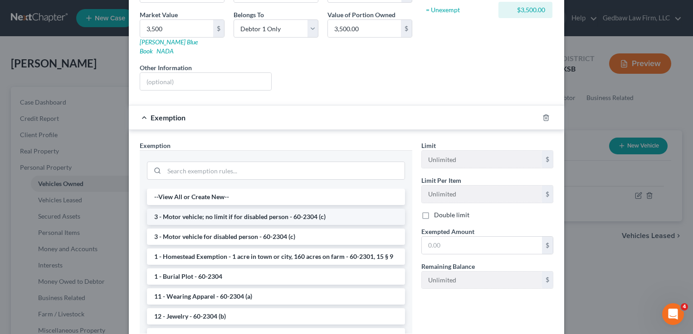
click at [292, 209] on li "3 - Motor vehicle; no limit if for disabled person - 60-2304 (c)" at bounding box center [276, 217] width 258 height 16
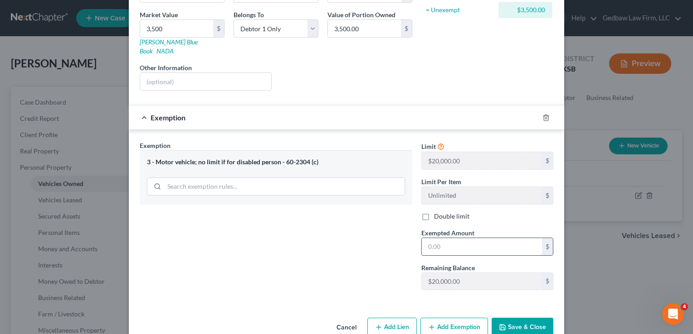
click at [456, 238] on input "text" at bounding box center [482, 246] width 120 height 17
type input "3,500"
click at [542, 318] on button "Save & Close" at bounding box center [522, 327] width 62 height 19
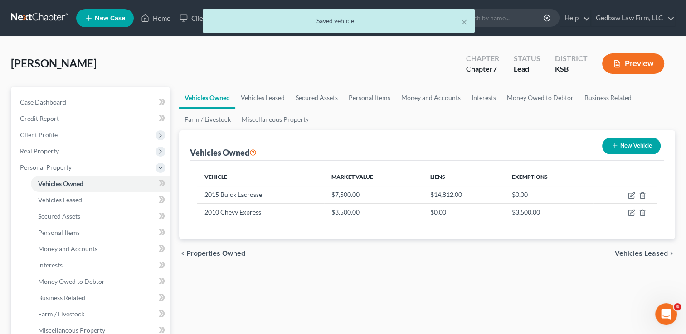
click at [650, 254] on span "Vehicles Leased" at bounding box center [641, 253] width 53 height 7
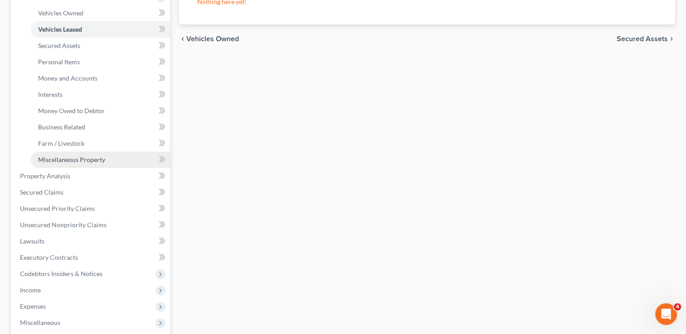
scroll to position [181, 0]
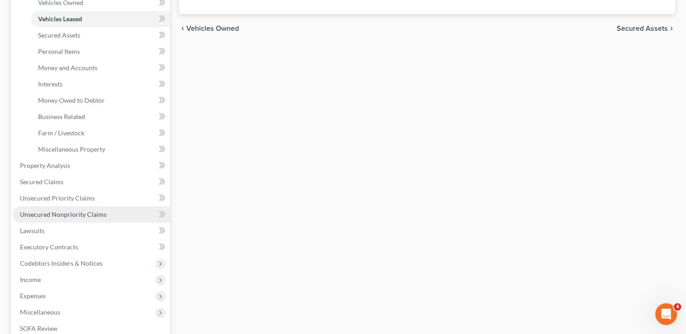
click at [98, 215] on span "Unsecured Nonpriority Claims" at bounding box center [63, 215] width 87 height 8
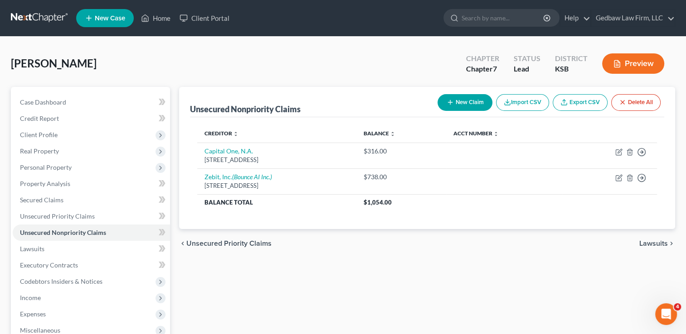
click at [474, 100] on button "New Claim" at bounding box center [464, 102] width 55 height 17
select select "0"
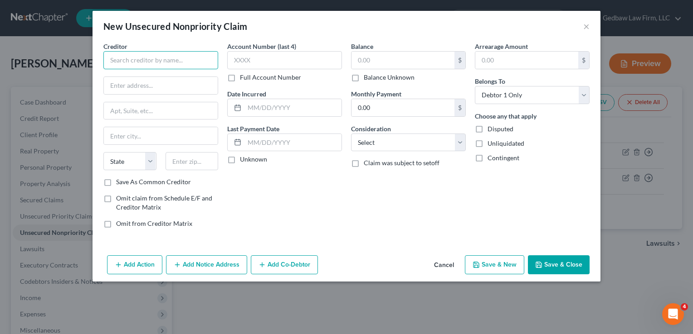
click at [200, 61] on input "text" at bounding box center [160, 60] width 115 height 18
type input "MDG US, Inc."
click at [163, 87] on input "text" at bounding box center [161, 85] width 114 height 17
click at [400, 60] on input "text" at bounding box center [402, 60] width 103 height 17
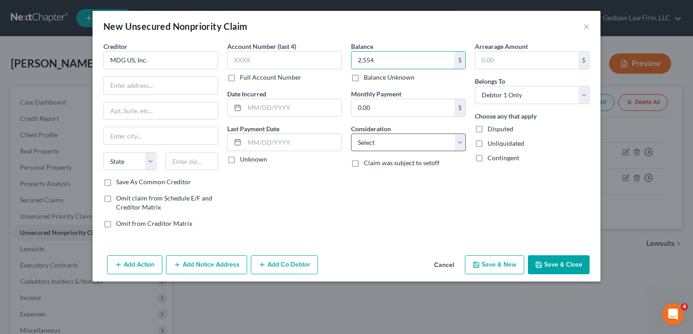
type input "2,554"
click at [427, 144] on select "Select Cable / Satellite Services Collection Agency Credit Card Debt Debt Couns…" at bounding box center [408, 143] width 115 height 18
select select "10"
click at [351, 134] on select "Select Cable / Satellite Services Collection Agency Credit Card Debt Debt Couns…" at bounding box center [408, 143] width 115 height 18
click at [162, 87] on input "text" at bounding box center [161, 85] width 114 height 17
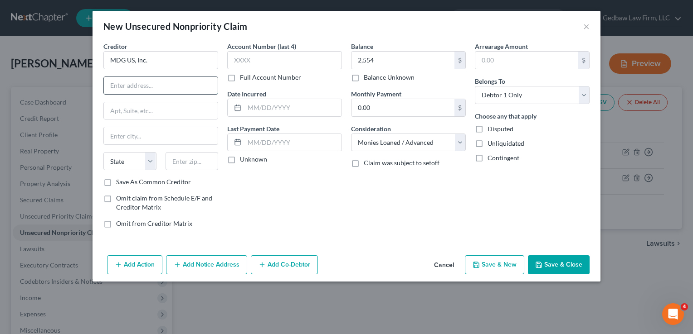
paste input "[STREET_ADDRESS]"
type input "[STREET_ADDRESS]"
click at [204, 156] on input "text" at bounding box center [191, 161] width 53 height 18
type input "30126"
click at [286, 186] on div "Account Number (last 4) Full Account Number Date Incurred Last Payment Date Unk…" at bounding box center [285, 139] width 124 height 194
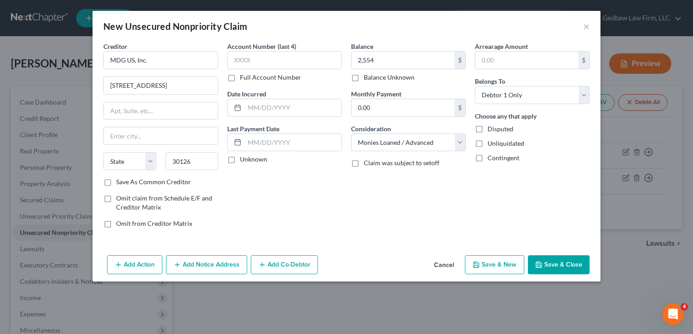
type input "Mableton"
select select "10"
click at [116, 182] on label "Save As Common Creditor" at bounding box center [153, 182] width 75 height 9
click at [120, 182] on input "Save As Common Creditor" at bounding box center [123, 181] width 6 height 6
click at [501, 266] on button "Save & New" at bounding box center [494, 265] width 59 height 19
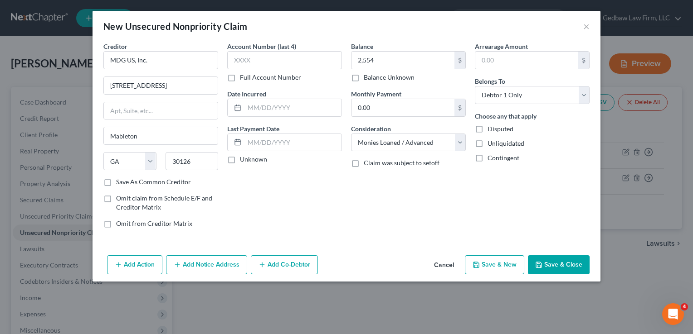
checkbox input "false"
select select "0"
type input "2,554.00"
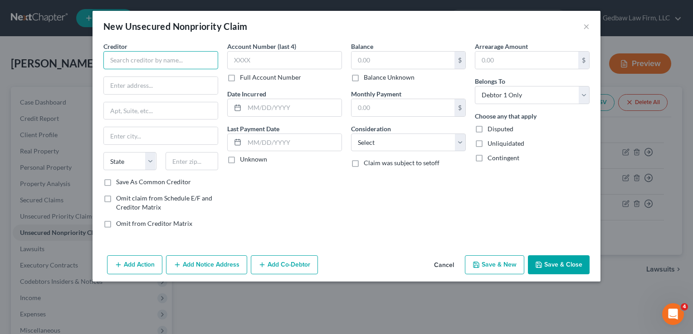
click at [197, 57] on input "text" at bounding box center [160, 60] width 115 height 18
type input "m"
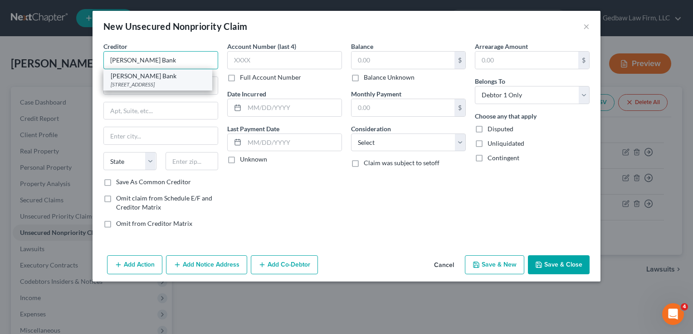
type input "[PERSON_NAME] Bank"
click at [148, 78] on div "[PERSON_NAME] Bank" at bounding box center [158, 76] width 94 height 9
type input "PO Box 9201"
type input "Old Bethpage"
select select "35"
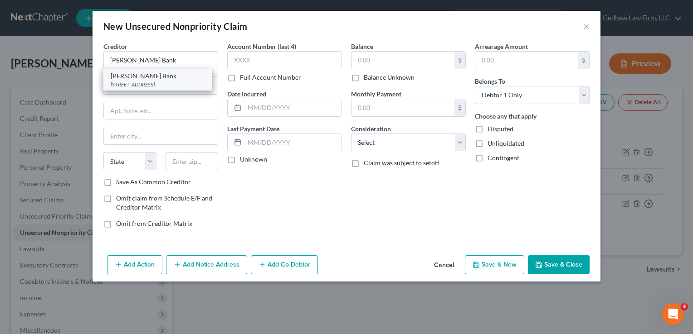
type input "11804"
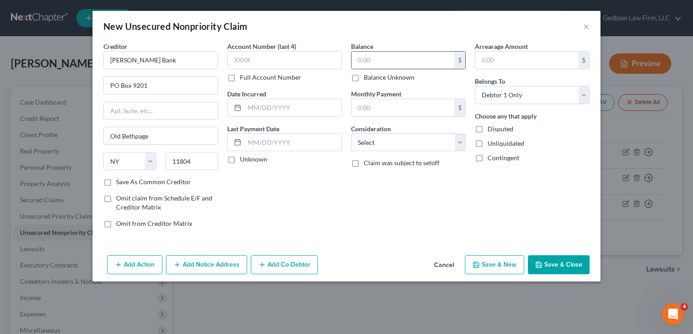
click at [386, 59] on input "text" at bounding box center [402, 60] width 103 height 17
type input "1,020"
click at [430, 143] on select "Select Cable / Satellite Services Collection Agency Credit Card Debt Debt Couns…" at bounding box center [408, 143] width 115 height 18
select select "2"
click at [351, 134] on select "Select Cable / Satellite Services Collection Agency Credit Card Debt Debt Couns…" at bounding box center [408, 143] width 115 height 18
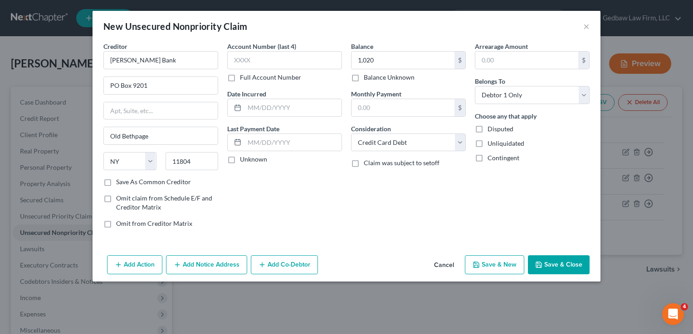
click at [510, 269] on button "Save & New" at bounding box center [494, 265] width 59 height 19
type input "1,020.00"
type input "0.00"
select select "0"
click at [402, 56] on input "text" at bounding box center [402, 60] width 103 height 17
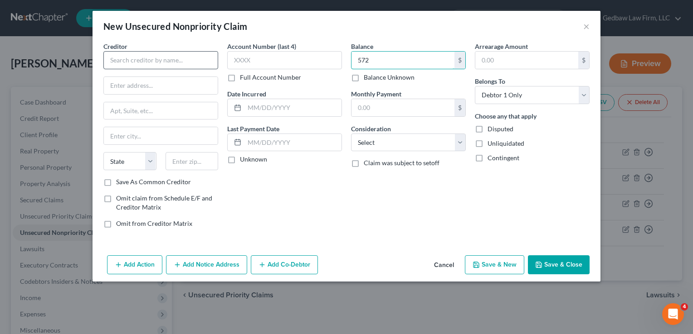
type input "572"
click at [169, 60] on input "text" at bounding box center [160, 60] width 115 height 18
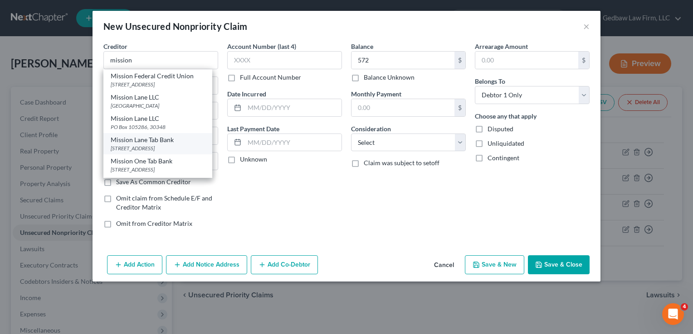
click at [176, 146] on div "[STREET_ADDRESS]" at bounding box center [158, 149] width 94 height 8
type input "Mission Lane Tab Bank"
type input "[STREET_ADDRESS]"
type input "Suite 350"
type input "[GEOGRAPHIC_DATA]"
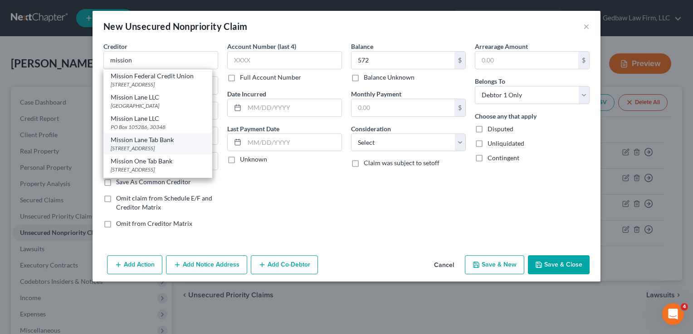
select select "4"
type input "94105"
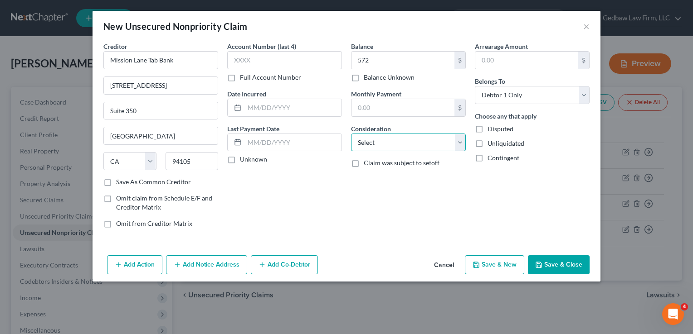
click at [417, 141] on select "Select Cable / Satellite Services Collection Agency Credit Card Debt Debt Couns…" at bounding box center [408, 143] width 115 height 18
select select "2"
click at [351, 134] on select "Select Cable / Satellite Services Collection Agency Credit Card Debt Debt Couns…" at bounding box center [408, 143] width 115 height 18
click at [513, 269] on button "Save & New" at bounding box center [494, 265] width 59 height 19
select select "0"
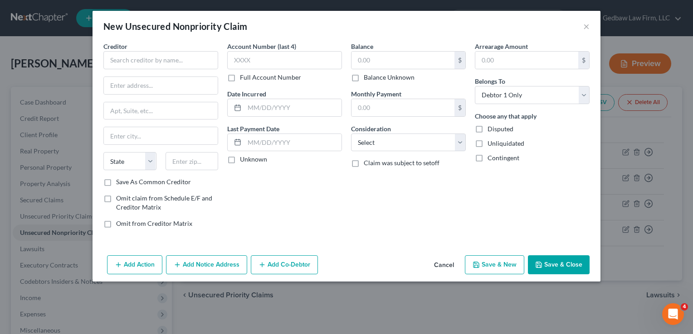
type input "572.00"
type input "0.00"
click at [392, 59] on input "text" at bounding box center [402, 60] width 103 height 17
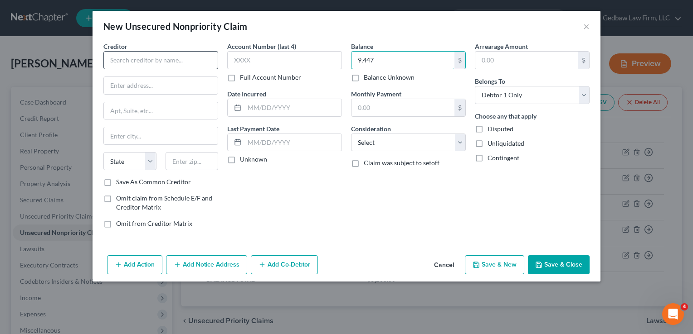
type input "9,447"
click at [204, 57] on input "text" at bounding box center [160, 60] width 115 height 18
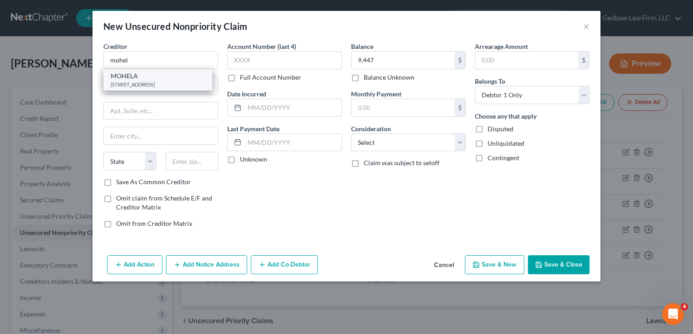
click at [185, 82] on div "[STREET_ADDRESS]" at bounding box center [158, 85] width 94 height 8
type input "MOHELA"
type input "[STREET_ADDRESS]"
type input "Chesterfield"
select select "26"
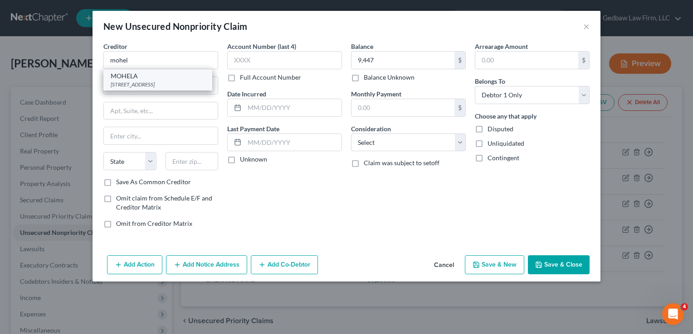
type input "63005"
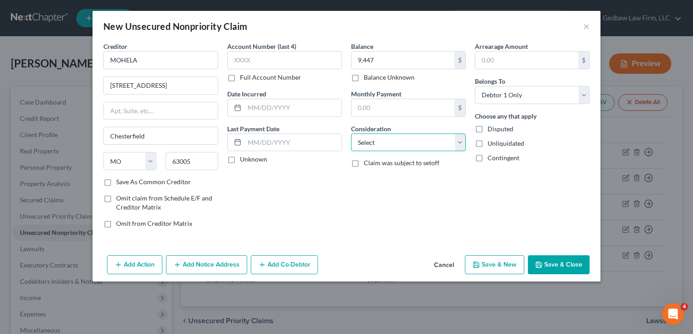
click at [424, 144] on select "Select Cable / Satellite Services Collection Agency Credit Card Debt Debt Couns…" at bounding box center [408, 143] width 115 height 18
select select "17"
click at [351, 134] on select "Select Cable / Satellite Services Collection Agency Credit Card Debt Debt Couns…" at bounding box center [408, 143] width 115 height 18
click at [504, 269] on button "Save & New" at bounding box center [494, 265] width 59 height 19
select select "0"
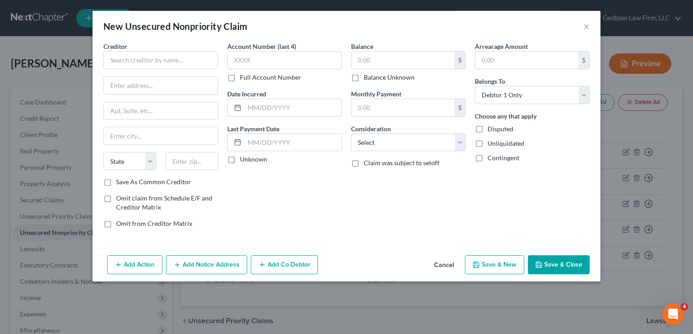
type input "9,447.00"
type input "0.00"
click at [442, 261] on button "Cancel" at bounding box center [444, 266] width 34 height 18
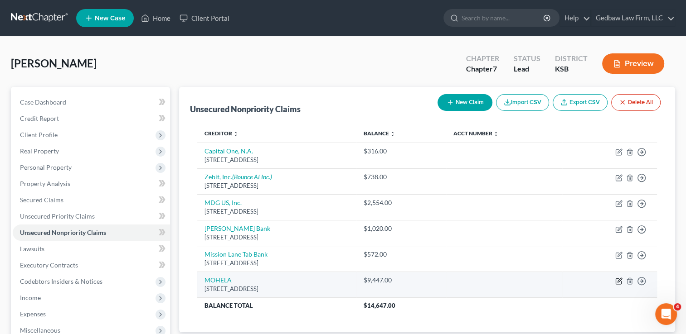
click at [617, 280] on icon "button" at bounding box center [618, 281] width 7 height 7
select select "26"
select select "17"
select select "0"
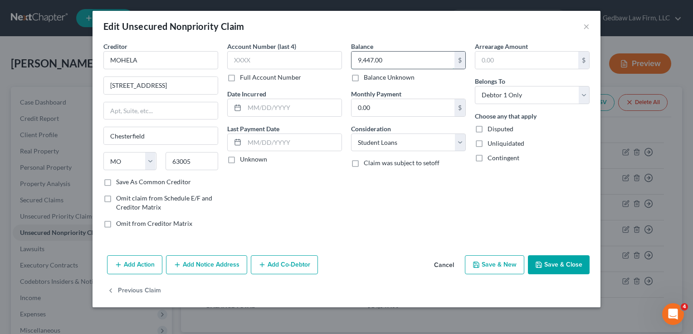
click at [393, 61] on input "9,447.00" at bounding box center [402, 60] width 103 height 17
click at [572, 271] on button "Save & Close" at bounding box center [559, 265] width 62 height 19
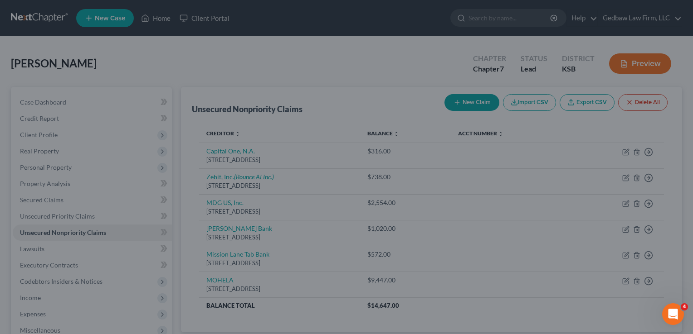
type input "21,747.00"
type input "0"
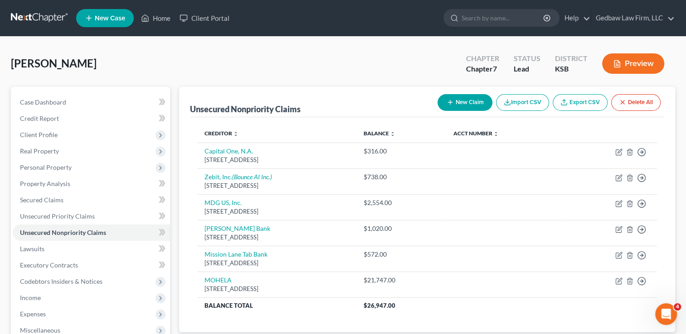
click at [475, 104] on button "New Claim" at bounding box center [464, 102] width 55 height 17
select select "0"
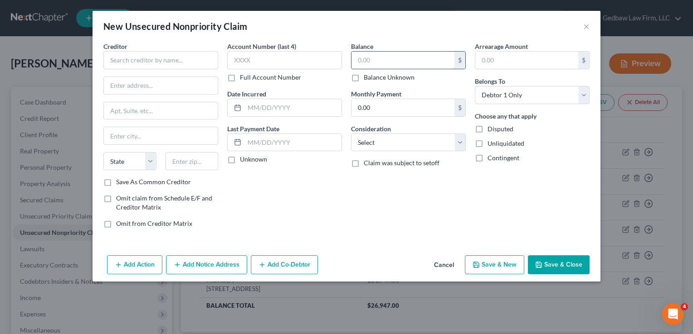
click at [441, 59] on input "text" at bounding box center [402, 60] width 103 height 17
type input "1,064"
click at [185, 53] on input "text" at bounding box center [160, 60] width 115 height 18
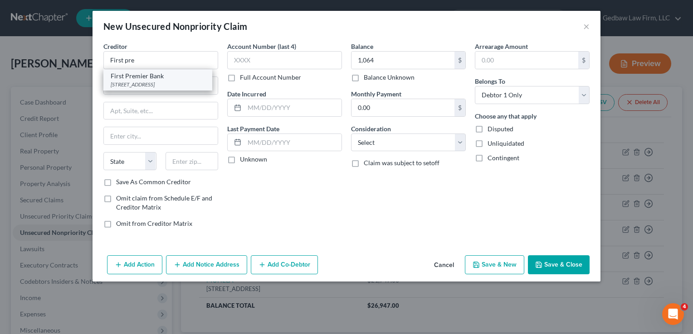
click at [169, 74] on div "First Premier Bank" at bounding box center [158, 76] width 94 height 9
type input "First Premier Bank"
type input "PO Box 5524"
type input "[GEOGRAPHIC_DATA]"
select select "43"
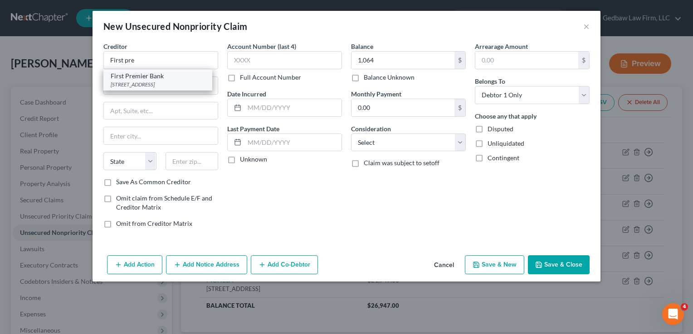
type input "57117"
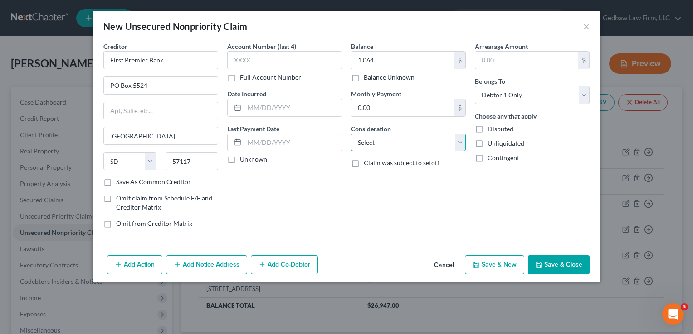
click at [424, 146] on select "Select Cable / Satellite Services Collection Agency Credit Card Debt Debt Couns…" at bounding box center [408, 143] width 115 height 18
select select "2"
click at [351, 134] on select "Select Cable / Satellite Services Collection Agency Credit Card Debt Debt Couns…" at bounding box center [408, 143] width 115 height 18
click at [504, 262] on button "Save & New" at bounding box center [494, 265] width 59 height 19
type input "1,064.00"
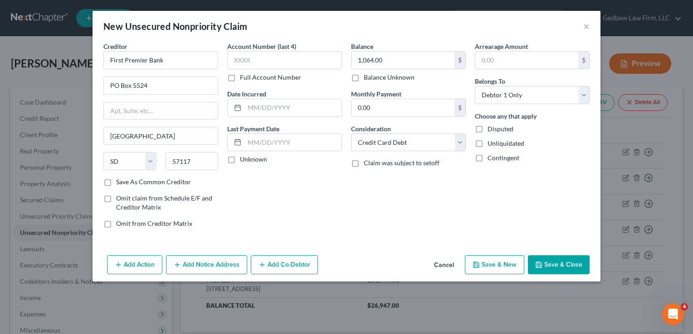
select select "0"
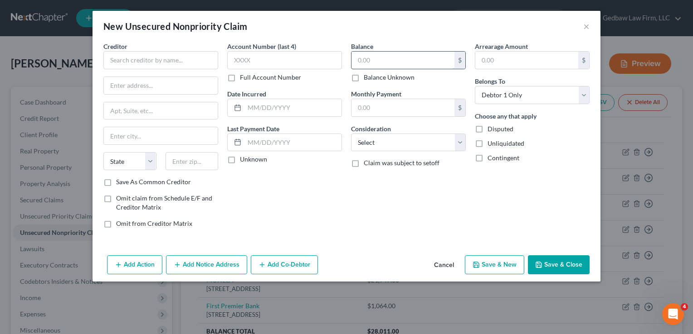
click at [380, 61] on input "text" at bounding box center [402, 60] width 103 height 17
type input "1,714"
click at [193, 63] on input "text" at bounding box center [160, 60] width 115 height 18
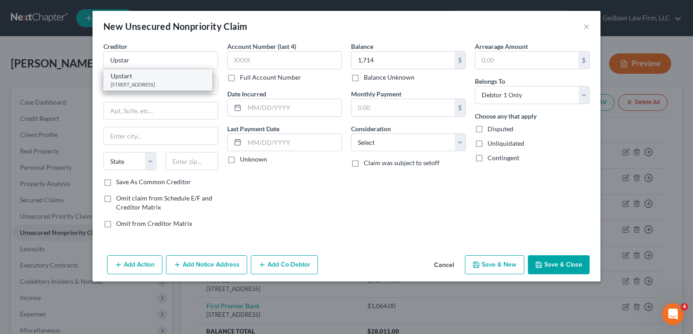
click at [171, 81] on div "[STREET_ADDRESS]" at bounding box center [158, 85] width 94 height 8
type input "Upstart"
type input "PO Box 1503"
type input "San [PERSON_NAME]"
select select "4"
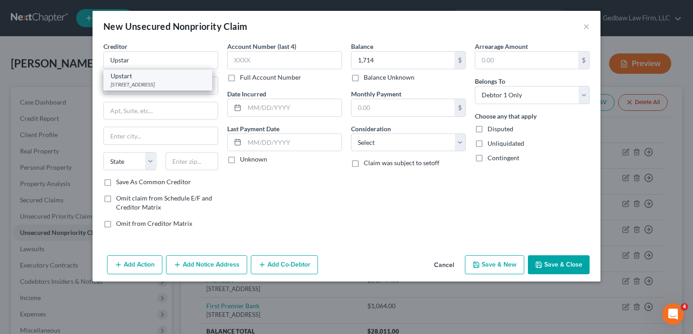
type input "94070"
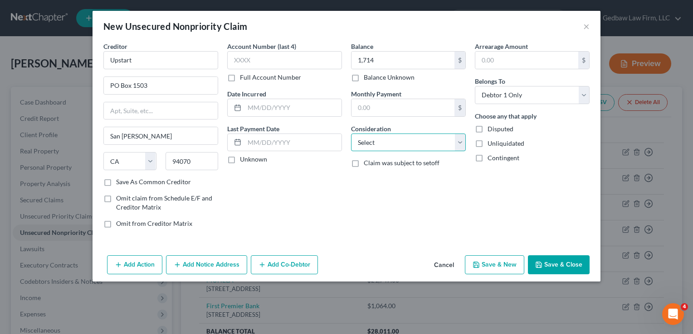
click at [412, 144] on select "Select Cable / Satellite Services Collection Agency Credit Card Debt Debt Couns…" at bounding box center [408, 143] width 115 height 18
select select "10"
click at [351, 134] on select "Select Cable / Satellite Services Collection Agency Credit Card Debt Debt Couns…" at bounding box center [408, 143] width 115 height 18
click at [504, 267] on button "Save & New" at bounding box center [494, 265] width 59 height 19
type input "1,714.00"
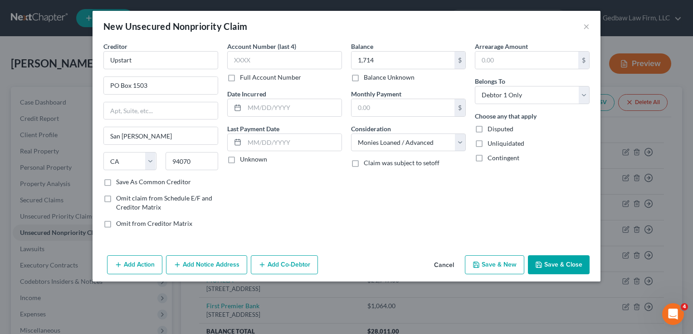
type input "0.00"
select select "0"
click at [448, 263] on button "Cancel" at bounding box center [444, 266] width 34 height 18
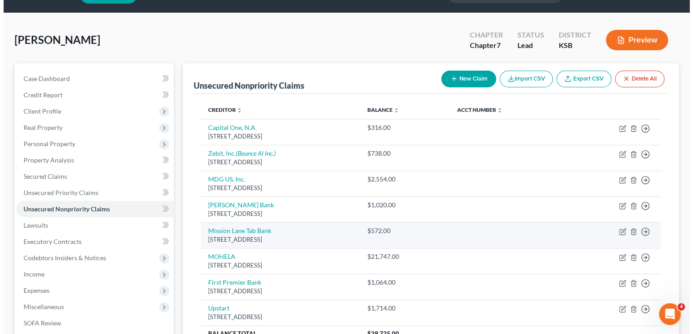
scroll to position [113, 0]
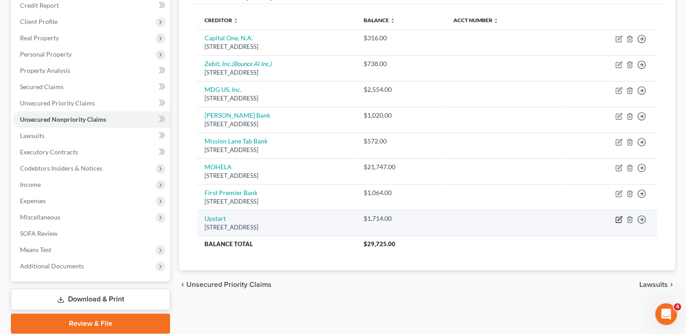
click at [616, 218] on icon "button" at bounding box center [618, 219] width 7 height 7
select select "4"
select select "10"
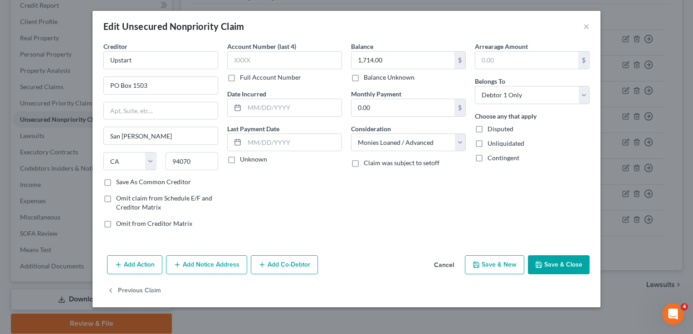
click at [213, 267] on button "Add Notice Address" at bounding box center [206, 265] width 81 height 19
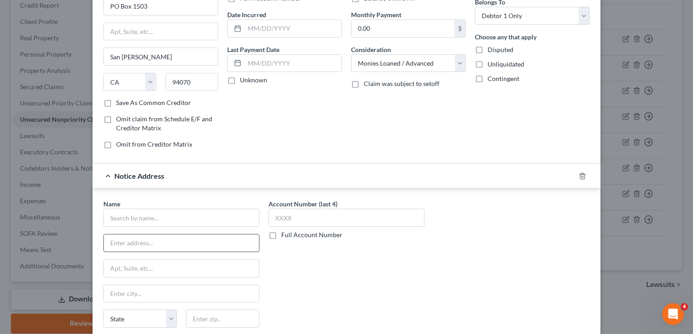
scroll to position [91, 0]
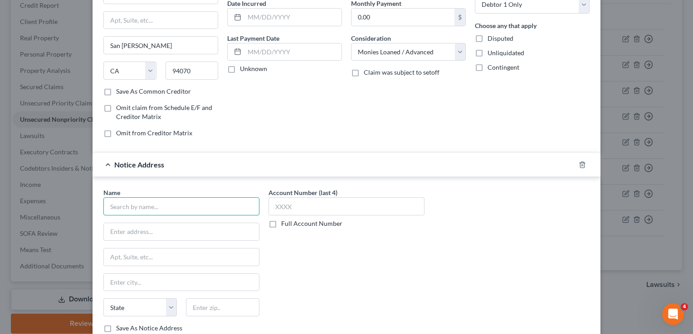
click at [221, 207] on input "text" at bounding box center [181, 207] width 156 height 18
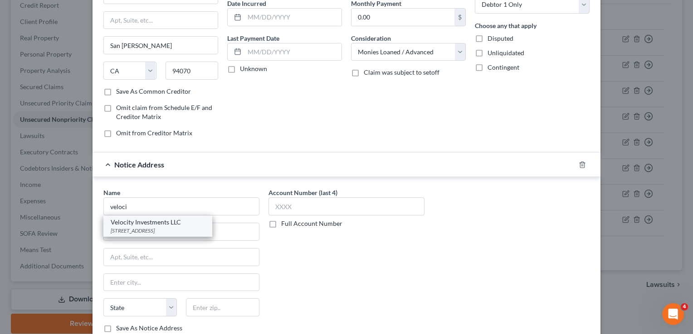
click at [205, 232] on div "[STREET_ADDRESS]" at bounding box center [158, 231] width 94 height 8
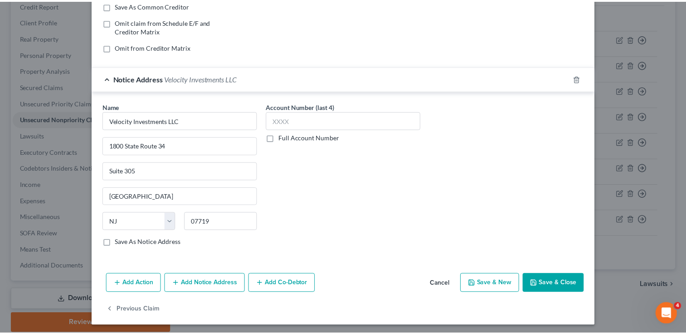
scroll to position [178, 0]
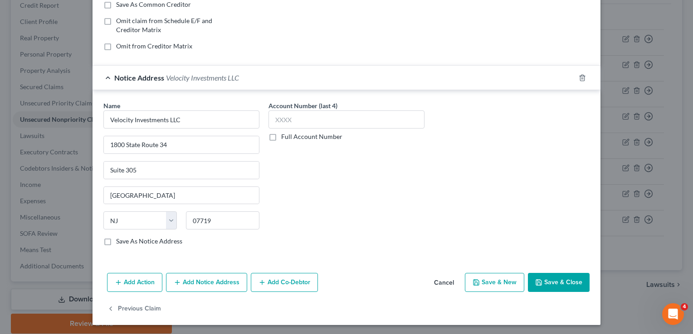
click at [567, 280] on button "Save & Close" at bounding box center [559, 282] width 62 height 19
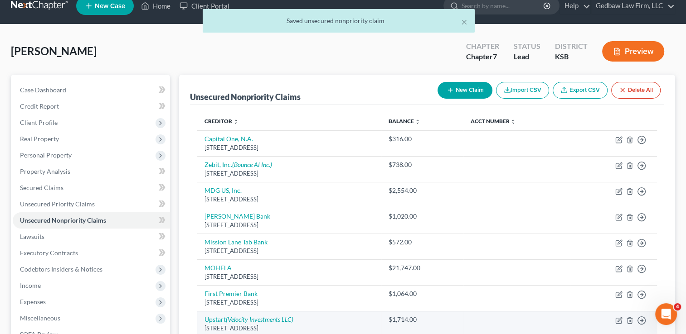
scroll to position [0, 0]
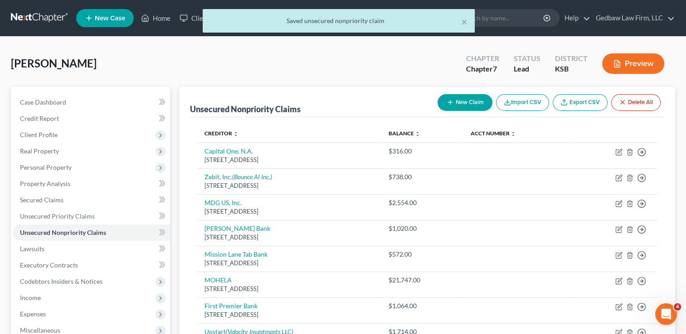
click at [474, 103] on button "New Claim" at bounding box center [464, 102] width 55 height 17
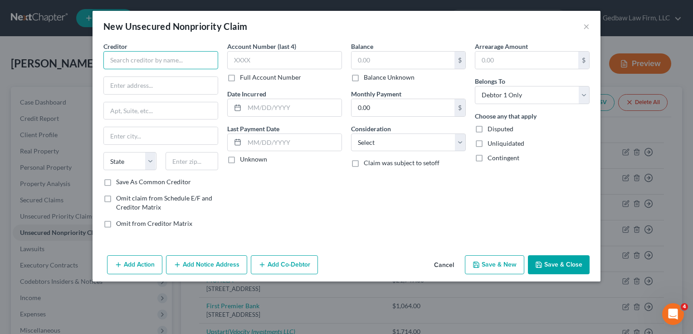
click at [179, 59] on input "text" at bounding box center [160, 60] width 115 height 18
click at [180, 84] on input "text" at bounding box center [161, 85] width 114 height 17
click at [384, 56] on input "text" at bounding box center [402, 60] width 103 height 17
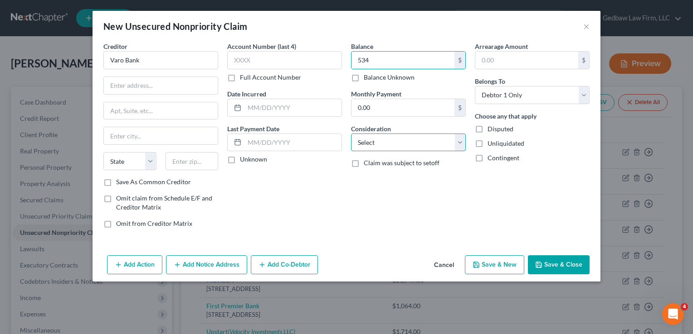
click at [442, 144] on select "Select Cable / Satellite Services Collection Agency Credit Card Debt Debt Couns…" at bounding box center [408, 143] width 115 height 18
click at [351, 134] on select "Select Cable / Satellite Services Collection Agency Credit Card Debt Debt Couns…" at bounding box center [408, 143] width 115 height 18
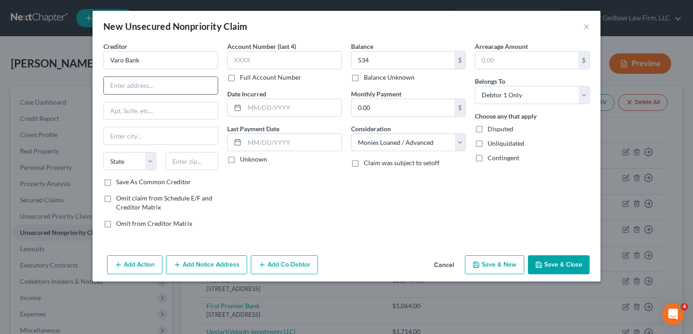
click at [194, 82] on input "text" at bounding box center [161, 85] width 114 height 17
paste input "[STREET_ADDRESS][PERSON_NAME]"
click at [123, 84] on input "[STREET_ADDRESS][PERSON_NAME]" at bounding box center [161, 85] width 114 height 17
click at [190, 110] on input "text" at bounding box center [161, 110] width 114 height 17
click at [194, 83] on input "[STREET_ADDRESS][PERSON_NAME]" at bounding box center [161, 85] width 114 height 17
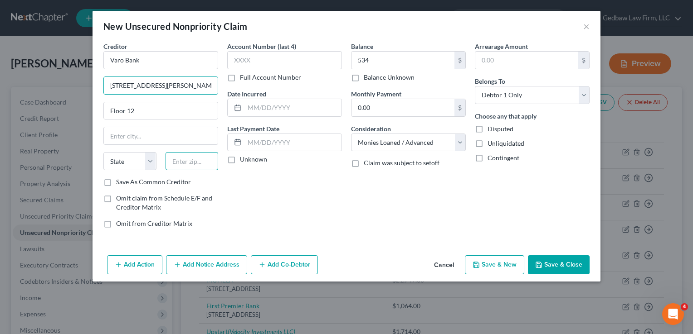
click at [196, 165] on input "text" at bounding box center [191, 161] width 53 height 18
click at [244, 202] on div "Account Number (last 4) Full Account Number Date Incurred Last Payment Date Unk…" at bounding box center [285, 139] width 124 height 194
click at [116, 180] on label "Save As Common Creditor" at bounding box center [153, 182] width 75 height 9
click at [120, 180] on input "Save As Common Creditor" at bounding box center [123, 181] width 6 height 6
click at [499, 265] on button "Save & New" at bounding box center [494, 265] width 59 height 19
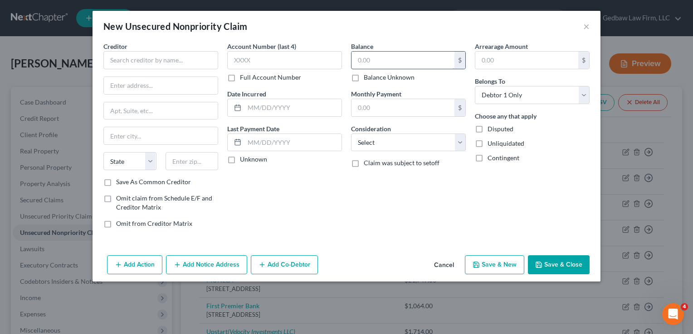
click at [375, 65] on input "text" at bounding box center [402, 60] width 103 height 17
click at [177, 63] on input "text" at bounding box center [160, 60] width 115 height 18
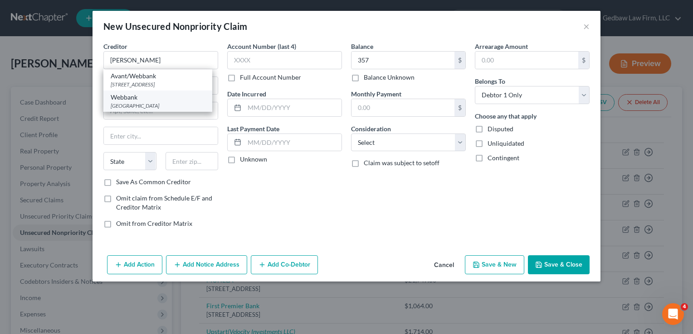
click at [179, 110] on div "[GEOGRAPHIC_DATA]" at bounding box center [158, 106] width 94 height 8
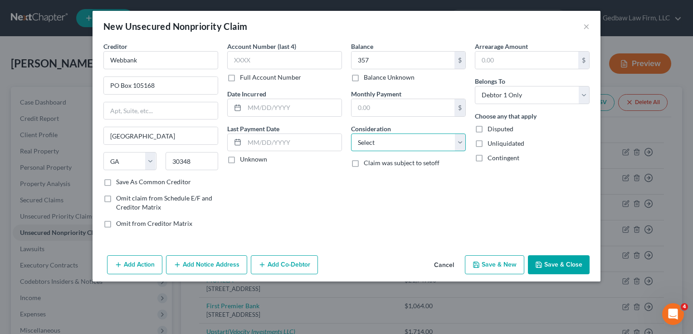
click at [426, 142] on select "Select Cable / Satellite Services Collection Agency Credit Card Debt Debt Couns…" at bounding box center [408, 143] width 115 height 18
click at [351, 134] on select "Select Cable / Satellite Services Collection Agency Credit Card Debt Debt Couns…" at bounding box center [408, 143] width 115 height 18
click at [509, 263] on button "Save & New" at bounding box center [494, 265] width 59 height 19
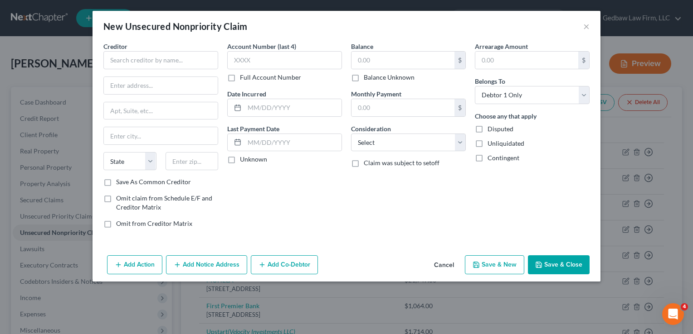
click at [450, 266] on button "Cancel" at bounding box center [444, 266] width 34 height 18
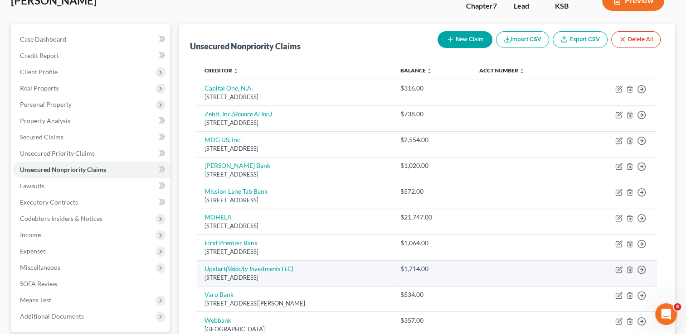
scroll to position [56, 0]
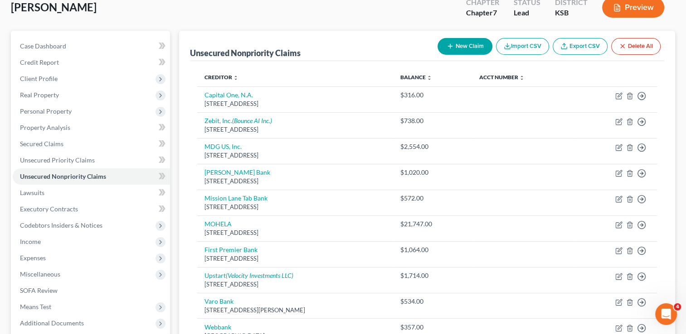
click at [476, 43] on button "New Claim" at bounding box center [464, 46] width 55 height 17
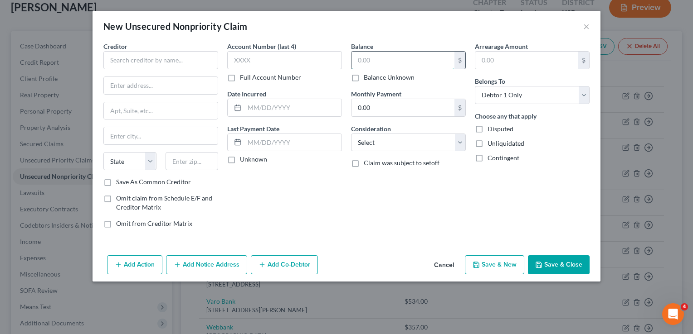
click at [396, 63] on input "text" at bounding box center [402, 60] width 103 height 17
click at [208, 61] on input "text" at bounding box center [160, 60] width 115 height 18
click at [129, 59] on input "Credit Fresh" at bounding box center [160, 60] width 115 height 18
click at [197, 85] on input "text" at bounding box center [161, 85] width 114 height 17
paste input "[STREET_ADDRESS]"
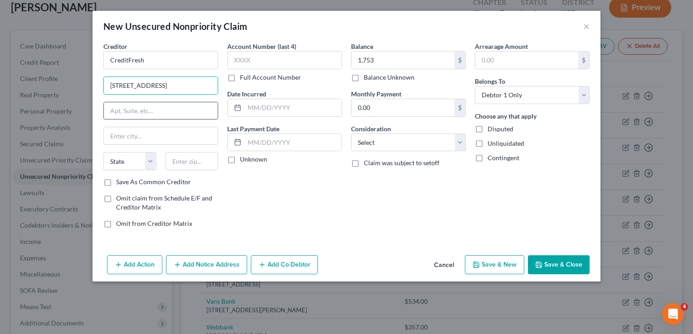
click at [179, 107] on input "text" at bounding box center [161, 110] width 114 height 17
click at [203, 158] on input "text" at bounding box center [191, 161] width 53 height 18
click at [274, 222] on div "Account Number (last 4) Full Account Number Date Incurred Last Payment Date Unk…" at bounding box center [285, 139] width 124 height 194
click at [116, 182] on label "Save As Common Creditor" at bounding box center [153, 182] width 75 height 9
click at [120, 182] on input "Save As Common Creditor" at bounding box center [123, 181] width 6 height 6
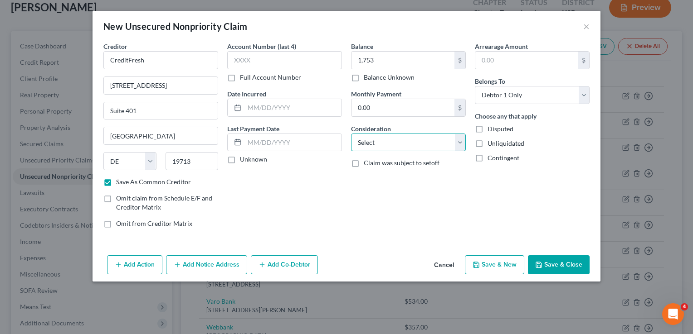
click at [440, 142] on select "Select Cable / Satellite Services Collection Agency Credit Card Debt Debt Couns…" at bounding box center [408, 143] width 115 height 18
click at [351, 134] on select "Select Cable / Satellite Services Collection Agency Credit Card Debt Debt Couns…" at bounding box center [408, 143] width 115 height 18
click at [509, 263] on button "Save & New" at bounding box center [494, 265] width 59 height 19
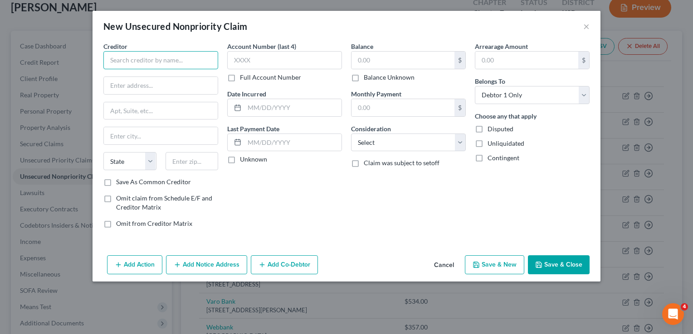
click at [195, 63] on input "text" at bounding box center [160, 60] width 115 height 18
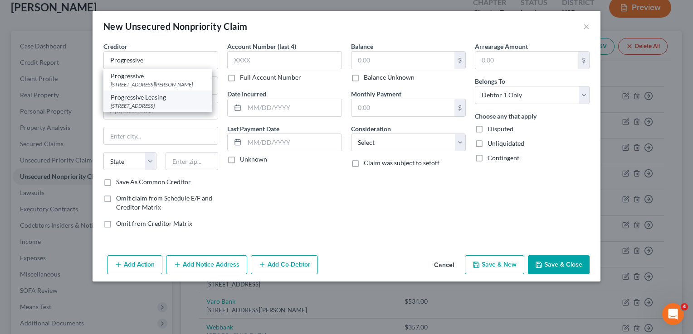
click at [176, 110] on div "[STREET_ADDRESS]" at bounding box center [158, 106] width 94 height 8
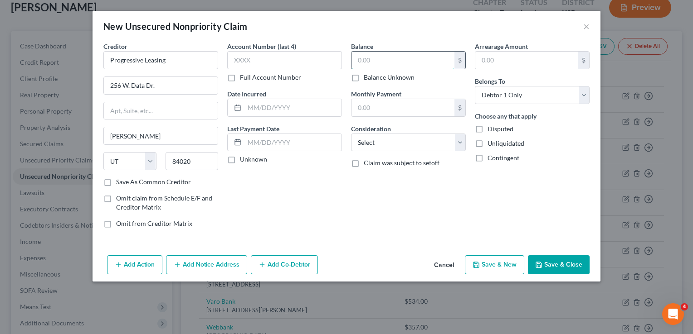
click at [417, 60] on input "text" at bounding box center [402, 60] width 103 height 17
click at [431, 150] on select "Select Cable / Satellite Services Collection Agency Credit Card Debt Debt Couns…" at bounding box center [408, 143] width 115 height 18
click at [351, 134] on select "Select Cable / Satellite Services Collection Agency Credit Card Debt Debt Couns…" at bounding box center [408, 143] width 115 height 18
click at [502, 266] on button "Save & New" at bounding box center [494, 265] width 59 height 19
click at [170, 60] on input "text" at bounding box center [160, 60] width 115 height 18
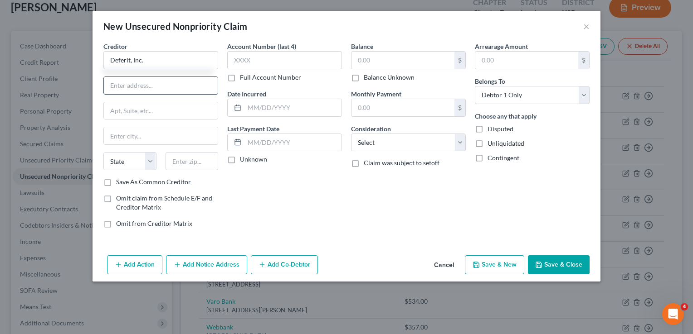
click at [167, 87] on input "text" at bounding box center [161, 85] width 114 height 17
click at [206, 164] on input "text" at bounding box center [191, 161] width 53 height 18
click at [288, 201] on div "Account Number (last 4) Full Account Number Date Incurred Last Payment Date Unk…" at bounding box center [285, 139] width 124 height 194
click at [116, 180] on label "Save As Common Creditor" at bounding box center [153, 182] width 75 height 9
click at [120, 180] on input "Save As Common Creditor" at bounding box center [123, 181] width 6 height 6
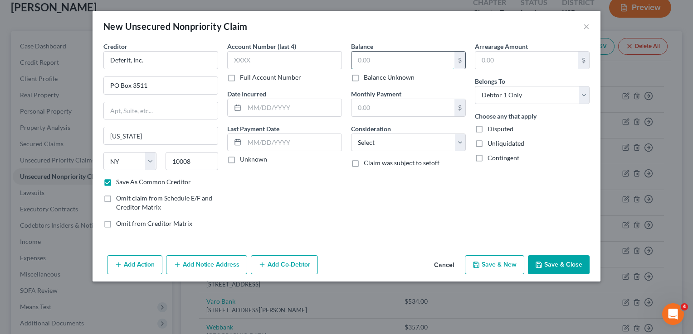
click at [415, 58] on input "text" at bounding box center [402, 60] width 103 height 17
click at [437, 146] on select "Select Cable / Satellite Services Collection Agency Credit Card Debt Debt Couns…" at bounding box center [408, 143] width 115 height 18
click at [351, 134] on select "Select Cable / Satellite Services Collection Agency Credit Card Debt Debt Couns…" at bounding box center [408, 143] width 115 height 18
click at [521, 267] on button "Save & New" at bounding box center [494, 265] width 59 height 19
click at [449, 264] on button "Cancel" at bounding box center [444, 266] width 34 height 18
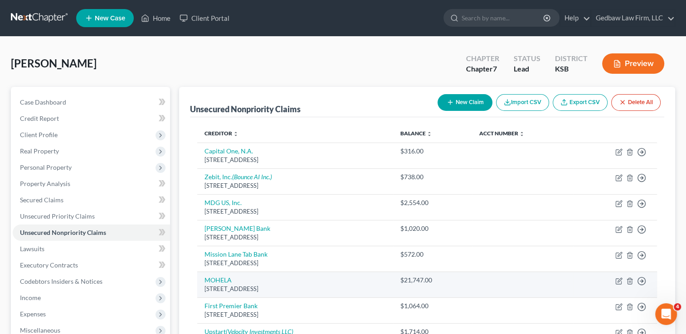
scroll to position [0, 0]
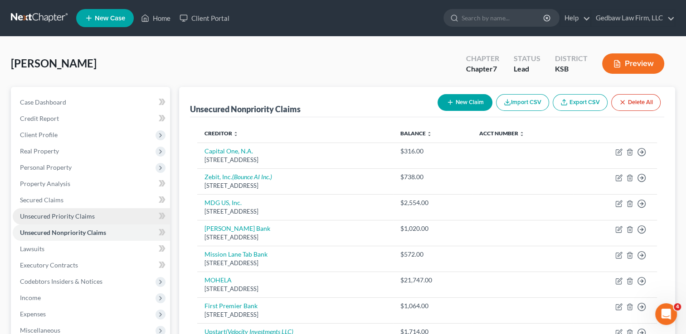
click at [89, 213] on span "Unsecured Priority Claims" at bounding box center [57, 217] width 75 height 8
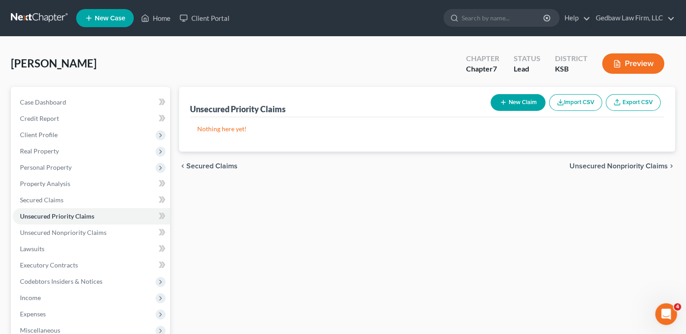
click at [527, 100] on button "New Claim" at bounding box center [517, 102] width 55 height 17
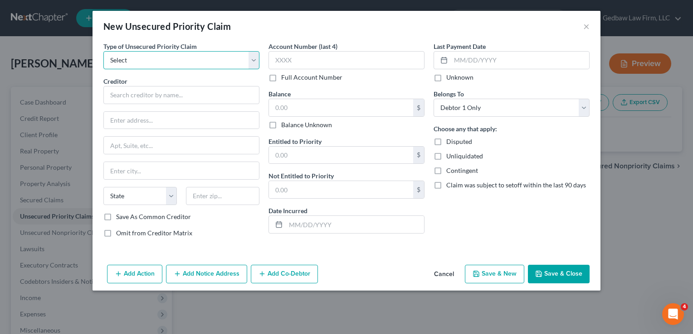
click at [208, 61] on select "Select Taxes & Other Government Units Domestic Support Obligations Extensions o…" at bounding box center [181, 60] width 156 height 18
click at [103, 51] on select "Select Taxes & Other Government Units Domestic Support Obligations Extensions o…" at bounding box center [181, 60] width 156 height 18
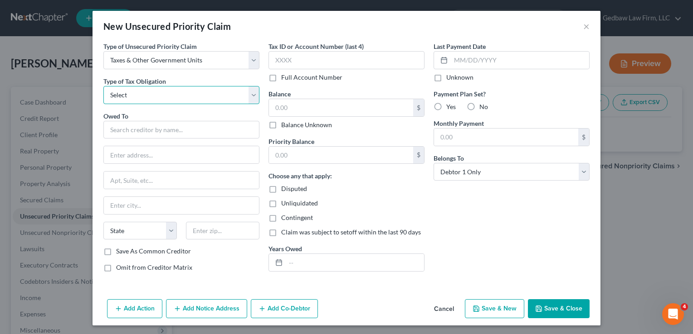
click at [185, 97] on select "Select Federal City State Franchise Tax Board Other" at bounding box center [181, 95] width 156 height 18
click at [103, 86] on select "Select Federal City State Franchise Tax Board Other" at bounding box center [181, 95] width 156 height 18
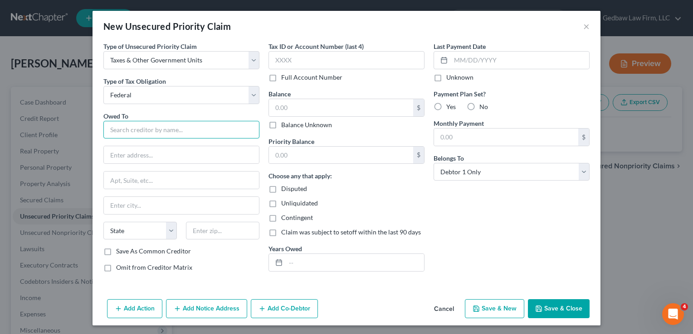
click at [179, 127] on input "text" at bounding box center [181, 130] width 156 height 18
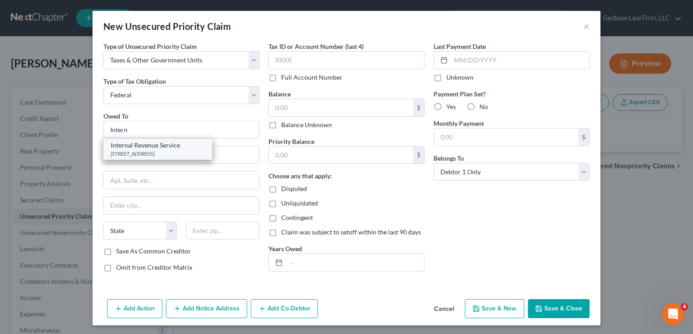
click at [167, 150] on div "[STREET_ADDRESS]" at bounding box center [158, 154] width 94 height 8
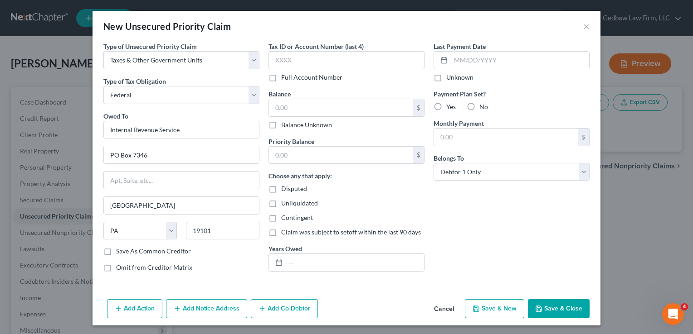
click at [281, 126] on label "Balance Unknown" at bounding box center [306, 125] width 51 height 9
click at [285, 126] on input "Balance Unknown" at bounding box center [288, 124] width 6 height 6
click at [305, 155] on input "text" at bounding box center [341, 155] width 144 height 17
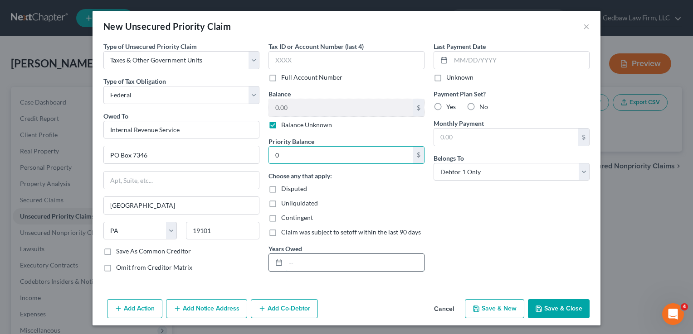
click at [312, 262] on input "text" at bounding box center [355, 262] width 138 height 17
click at [502, 309] on button "Save & New" at bounding box center [494, 309] width 59 height 19
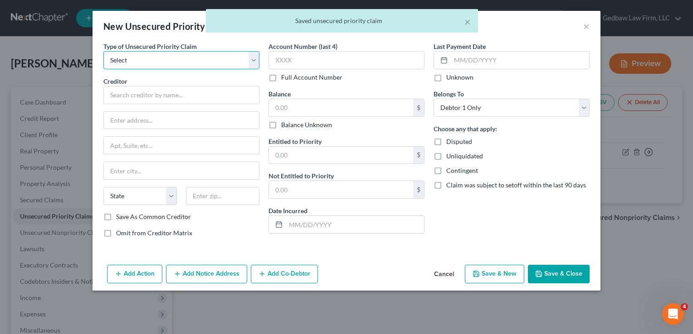
click at [173, 59] on select "Select Taxes & Other Government Units Domestic Support Obligations Extensions o…" at bounding box center [181, 60] width 156 height 18
click at [103, 51] on select "Select Taxes & Other Government Units Domestic Support Obligations Extensions o…" at bounding box center [181, 60] width 156 height 18
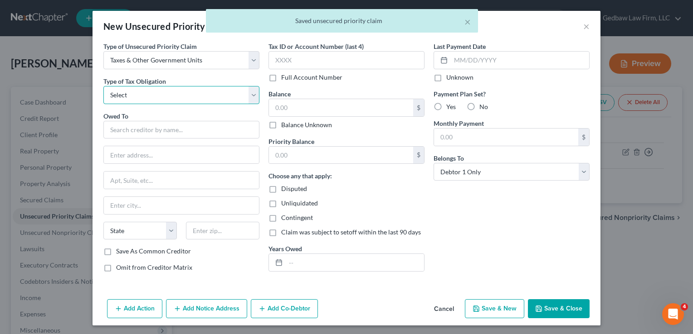
click at [174, 92] on select "Select Federal City State Franchise Tax Board Other" at bounding box center [181, 95] width 156 height 18
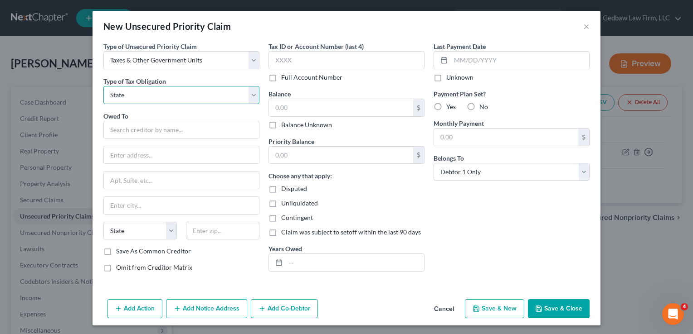
click at [103, 86] on select "Select Federal City State Franchise Tax Board Other" at bounding box center [181, 95] width 156 height 18
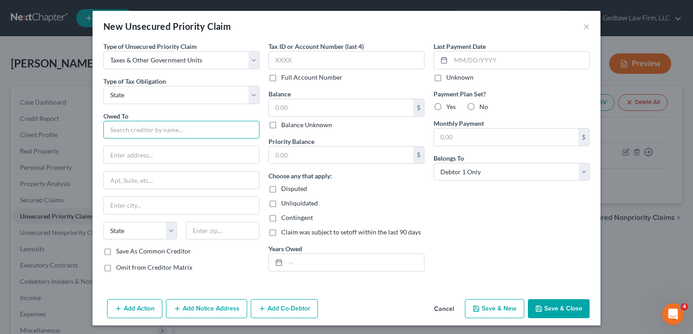
click at [183, 131] on input "text" at bounding box center [181, 130] width 156 height 18
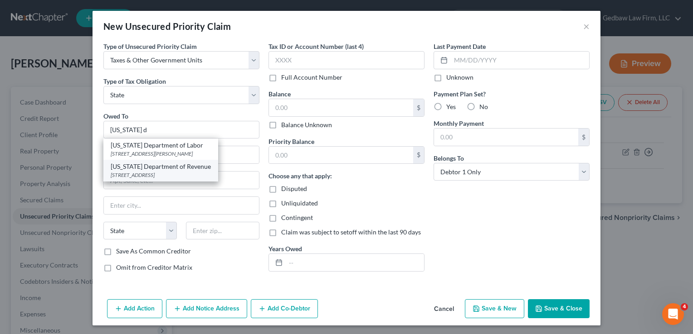
click at [161, 167] on div "[US_STATE] Department of Revenue" at bounding box center [161, 166] width 100 height 9
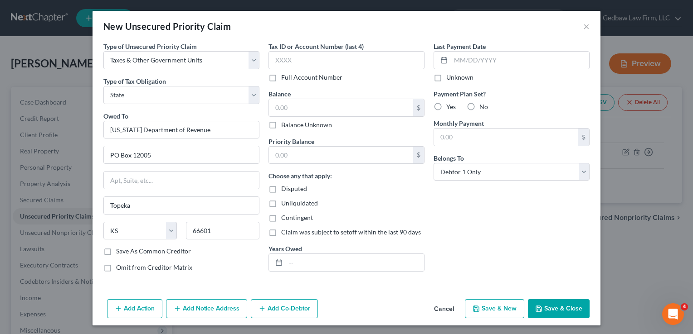
click at [281, 124] on label "Balance Unknown" at bounding box center [306, 125] width 51 height 9
click at [285, 124] on input "Balance Unknown" at bounding box center [288, 124] width 6 height 6
click at [297, 155] on input "text" at bounding box center [341, 155] width 144 height 17
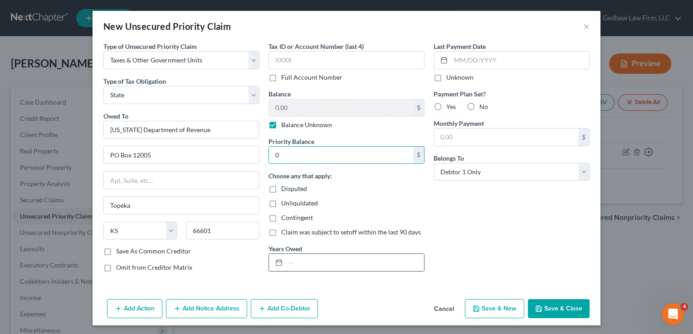
click at [358, 262] on input "text" at bounding box center [355, 262] width 138 height 17
click at [568, 308] on button "Save & Close" at bounding box center [559, 309] width 62 height 19
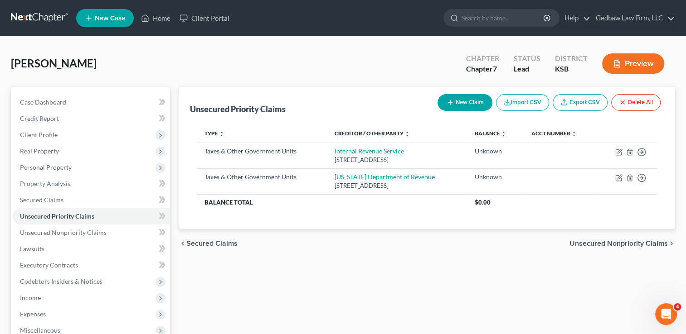
click at [641, 244] on span "Unsecured Nonpriority Claims" at bounding box center [618, 243] width 98 height 7
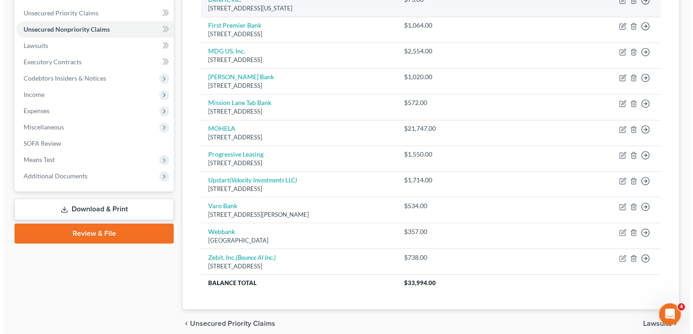
scroll to position [238, 0]
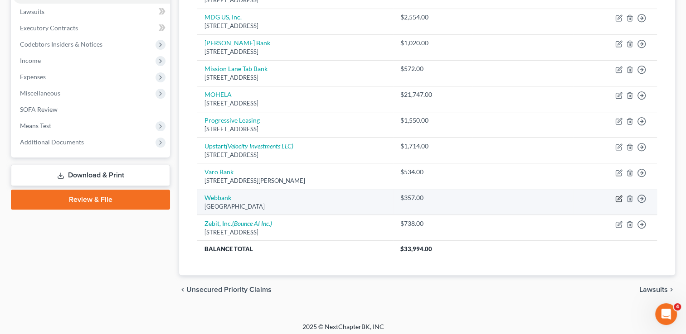
click at [616, 198] on icon "button" at bounding box center [618, 198] width 7 height 7
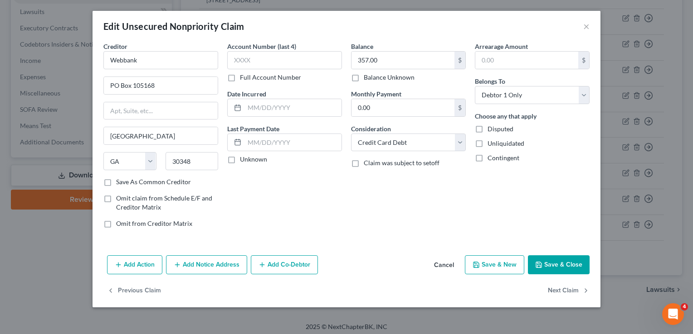
click at [222, 267] on button "Add Notice Address" at bounding box center [206, 265] width 81 height 19
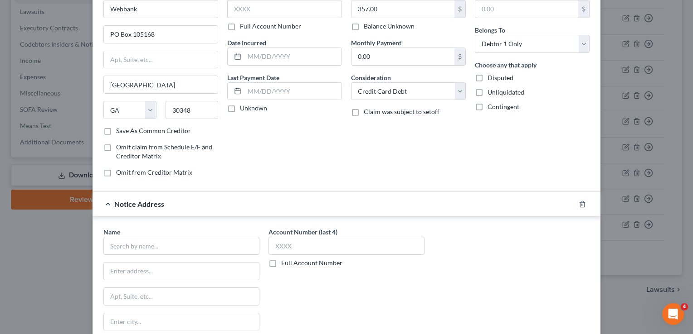
scroll to position [56, 0]
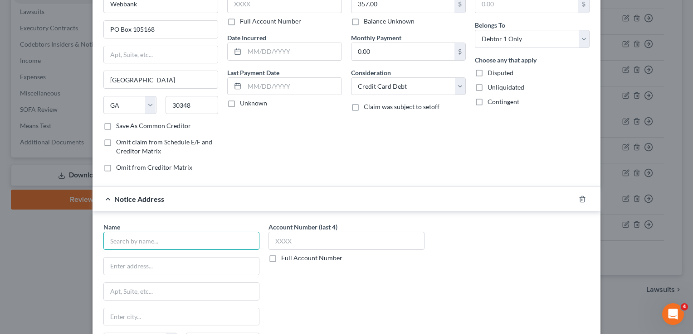
click at [215, 233] on input "text" at bounding box center [181, 241] width 156 height 18
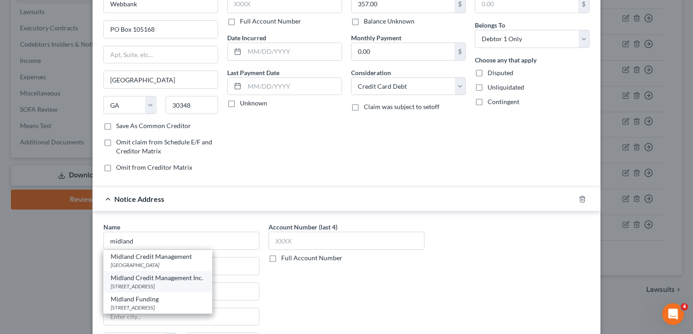
click at [176, 284] on div "[STREET_ADDRESS]" at bounding box center [158, 287] width 94 height 8
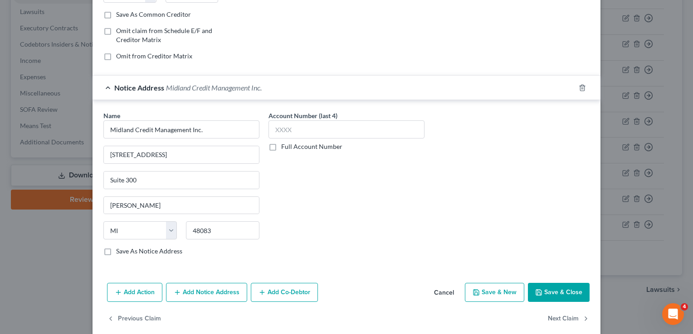
scroll to position [170, 0]
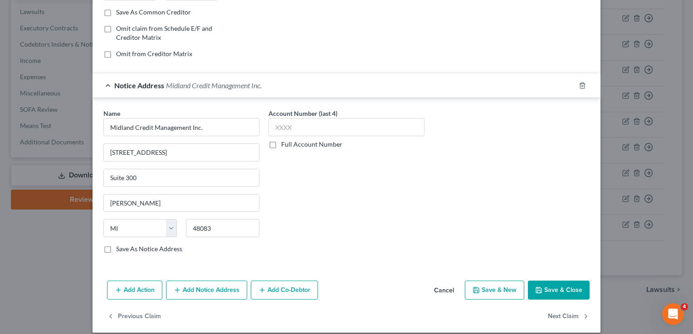
click at [571, 287] on button "Save & Close" at bounding box center [559, 290] width 62 height 19
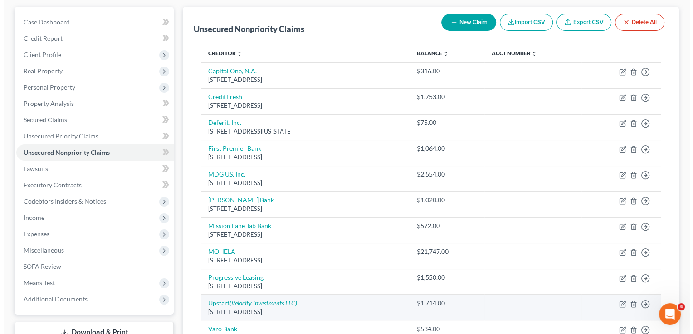
scroll to position [70, 0]
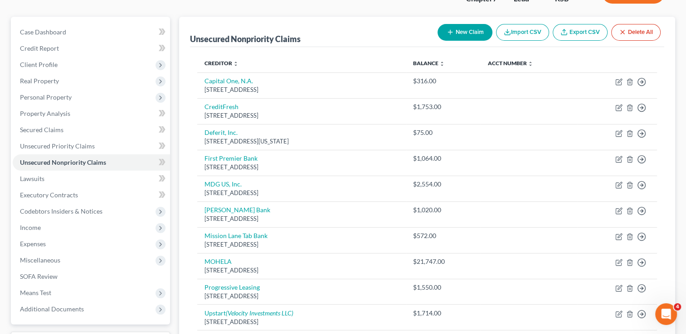
click at [472, 34] on button "New Claim" at bounding box center [464, 32] width 55 height 17
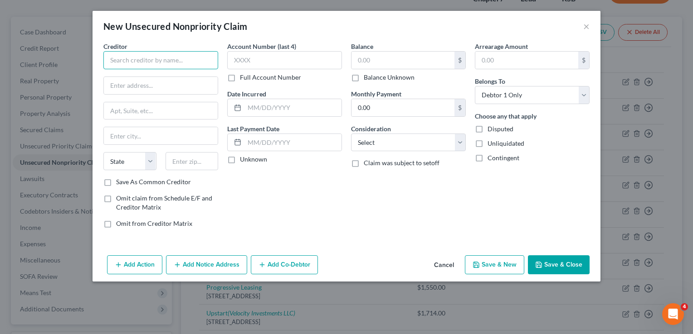
click at [170, 56] on input "text" at bounding box center [160, 60] width 115 height 18
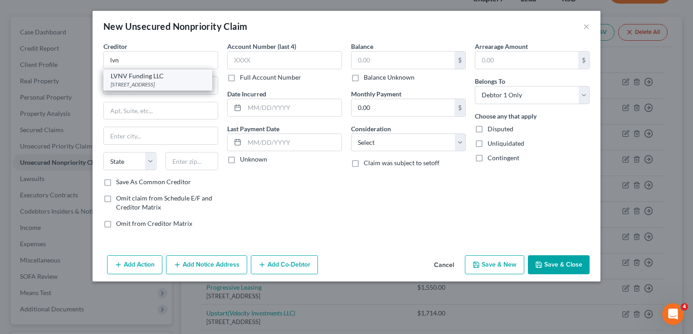
click at [160, 88] on div "[STREET_ADDRESS]" at bounding box center [158, 85] width 94 height 8
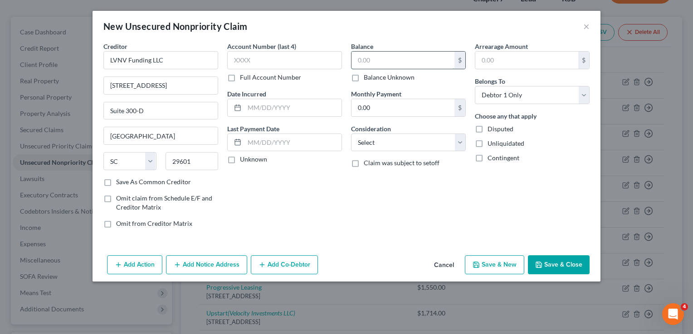
click at [417, 58] on input "text" at bounding box center [402, 60] width 103 height 17
click at [436, 146] on select "Select Cable / Satellite Services Collection Agency Credit Card Debt Debt Couns…" at bounding box center [408, 143] width 115 height 18
click at [351, 134] on select "Select Cable / Satellite Services Collection Agency Credit Card Debt Debt Couns…" at bounding box center [408, 143] width 115 height 18
click at [566, 264] on button "Save & Close" at bounding box center [559, 265] width 62 height 19
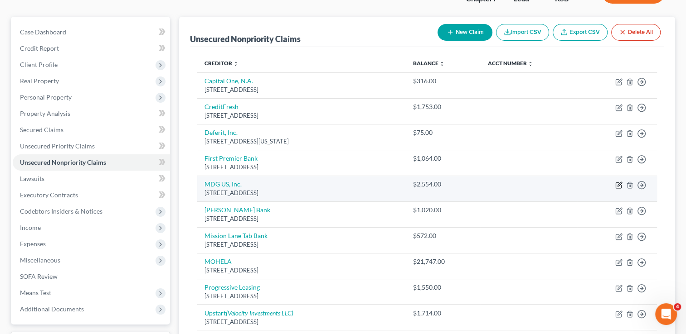
click at [618, 184] on icon "button" at bounding box center [619, 184] width 4 height 4
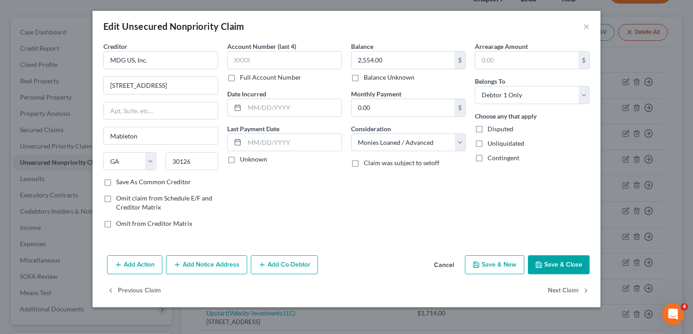
click at [212, 262] on button "Add Notice Address" at bounding box center [206, 265] width 81 height 19
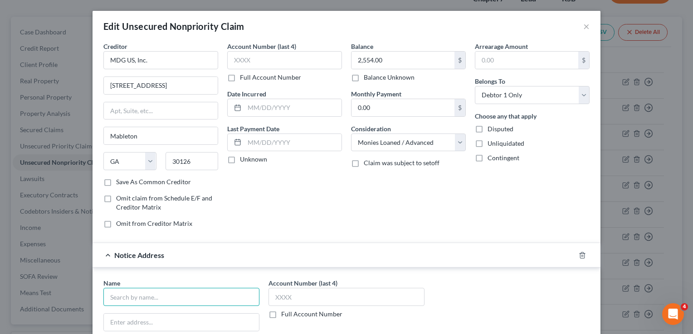
click at [207, 294] on input "text" at bounding box center [181, 297] width 156 height 18
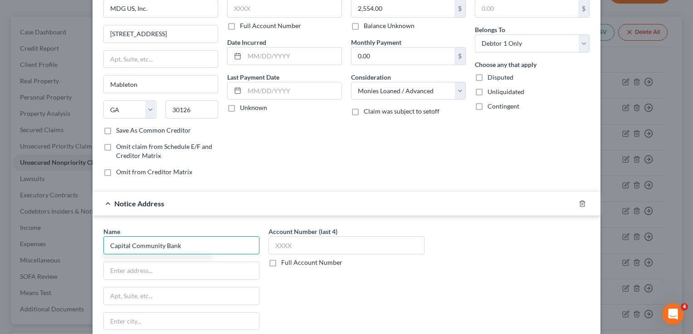
scroll to position [56, 0]
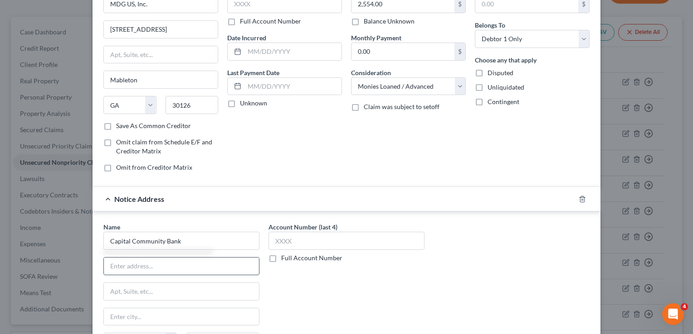
click at [227, 266] on input "text" at bounding box center [181, 266] width 155 height 17
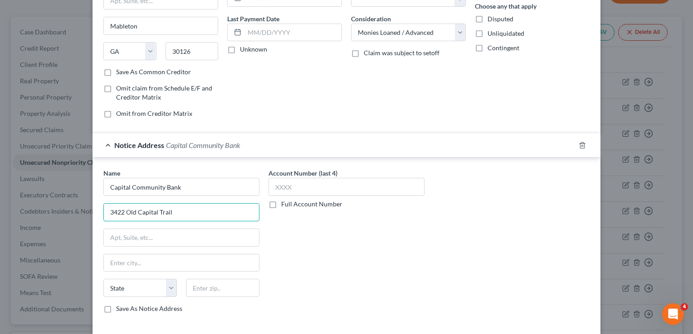
scroll to position [113, 0]
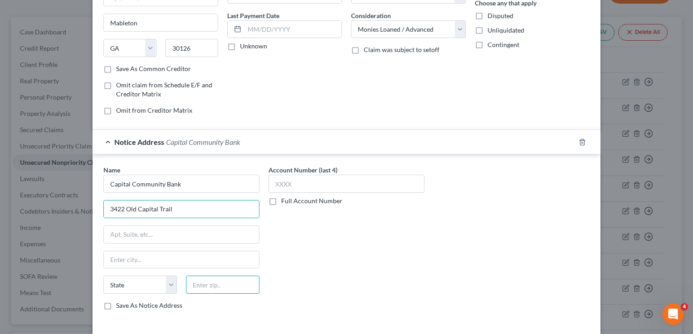
click at [246, 281] on input "text" at bounding box center [222, 285] width 73 height 18
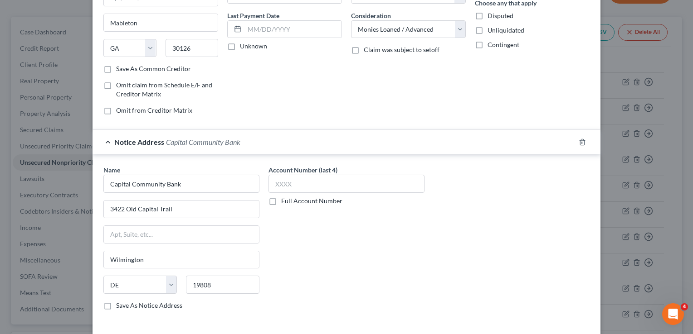
click at [303, 260] on div "Account Number (last 4) Full Account Number" at bounding box center [346, 241] width 165 height 152
click at [116, 304] on label "Save As Notice Address" at bounding box center [149, 305] width 66 height 9
click at [120, 304] on input "Save As Notice Address" at bounding box center [123, 304] width 6 height 6
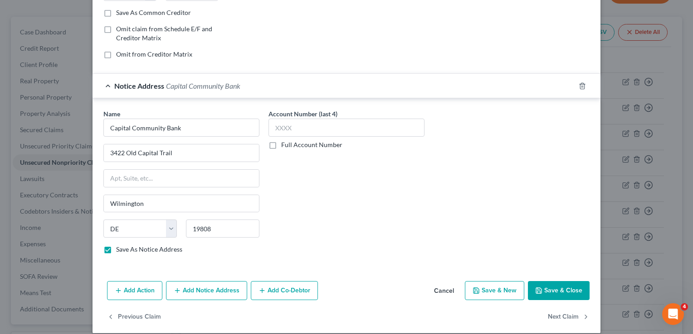
scroll to position [170, 0]
click at [561, 286] on button "Save & Close" at bounding box center [559, 290] width 62 height 19
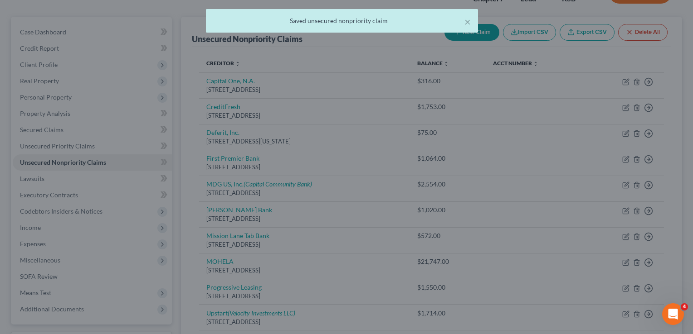
scroll to position [0, 0]
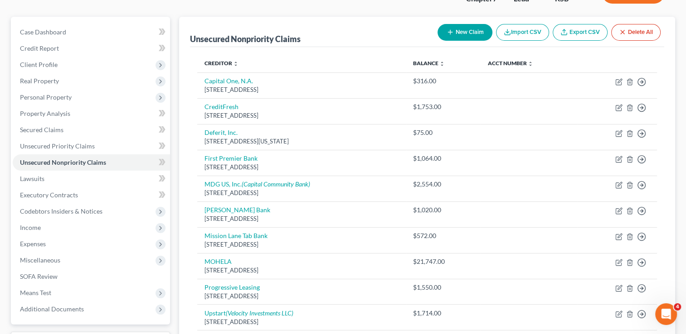
click at [473, 35] on button "New Claim" at bounding box center [464, 32] width 55 height 17
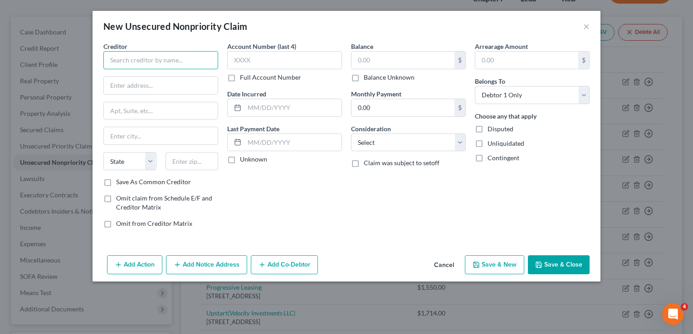
click at [176, 58] on input "text" at bounding box center [160, 60] width 115 height 18
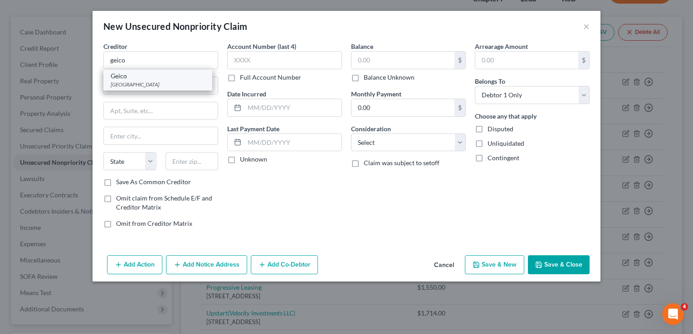
click at [152, 76] on div "Geico" at bounding box center [158, 76] width 94 height 9
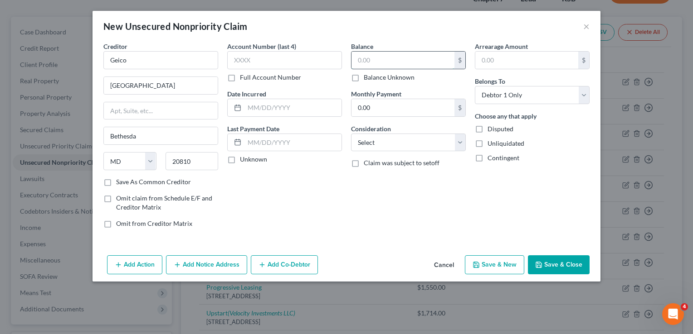
click at [369, 62] on input "text" at bounding box center [402, 60] width 103 height 17
click at [439, 144] on select "Select Cable / Satellite Services Collection Agency Credit Card Debt Debt Couns…" at bounding box center [408, 143] width 115 height 18
click at [351, 134] on select "Select Cable / Satellite Services Collection Agency Credit Card Debt Debt Couns…" at bounding box center [408, 143] width 115 height 18
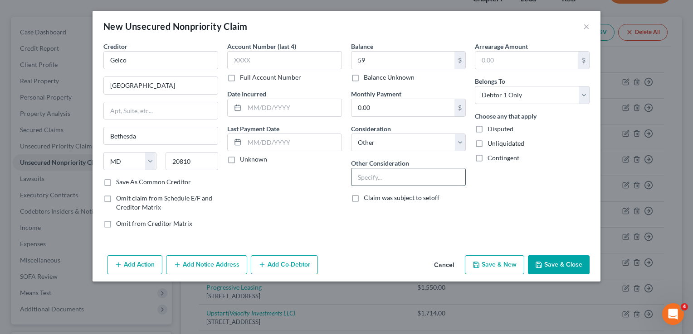
click at [426, 182] on input "text" at bounding box center [408, 177] width 114 height 17
click at [217, 267] on button "Add Notice Address" at bounding box center [206, 265] width 81 height 19
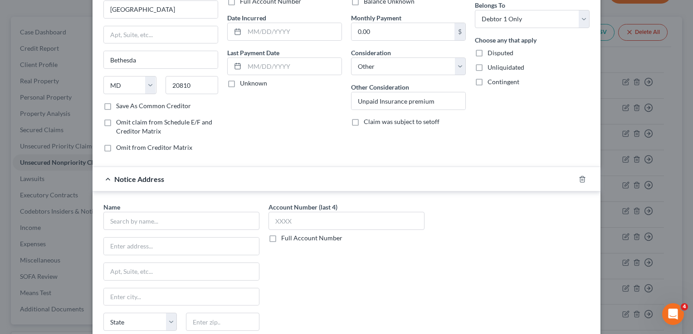
scroll to position [91, 0]
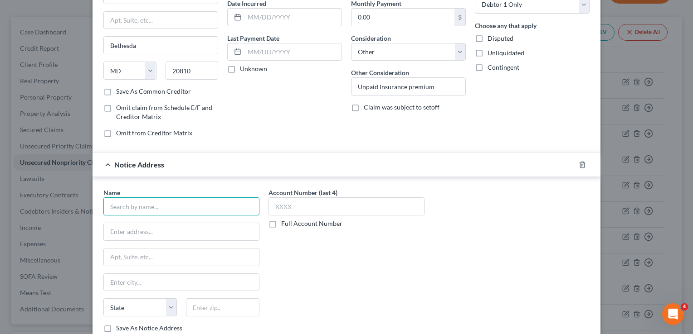
click at [170, 202] on input "text" at bounding box center [181, 207] width 156 height 18
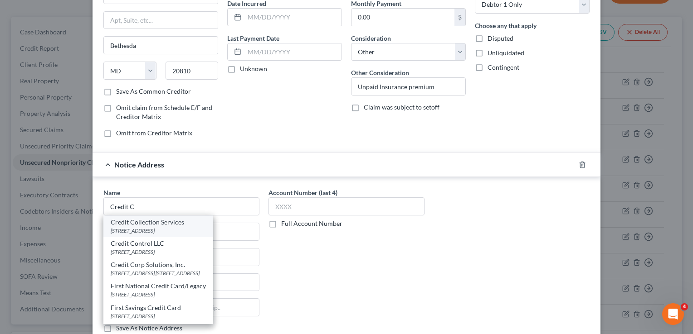
click at [170, 220] on div "Credit Collection Services" at bounding box center [158, 222] width 95 height 9
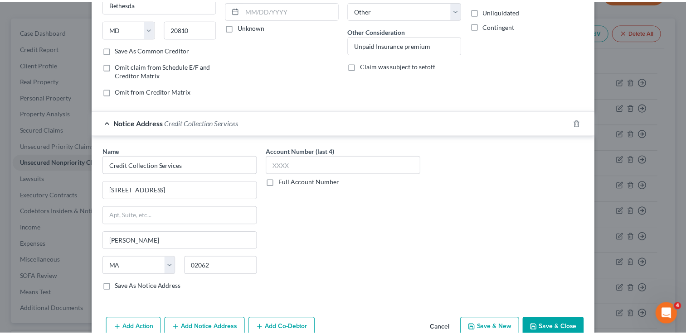
scroll to position [151, 0]
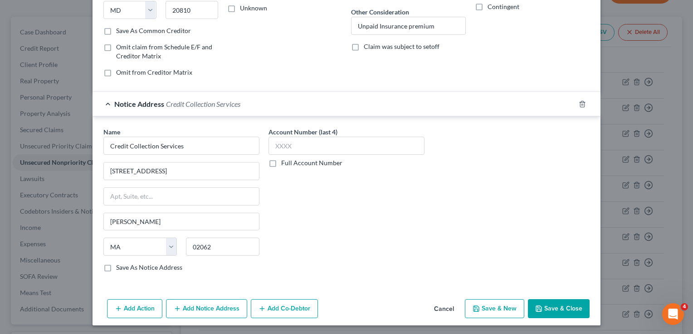
click at [565, 305] on button "Save & Close" at bounding box center [559, 309] width 62 height 19
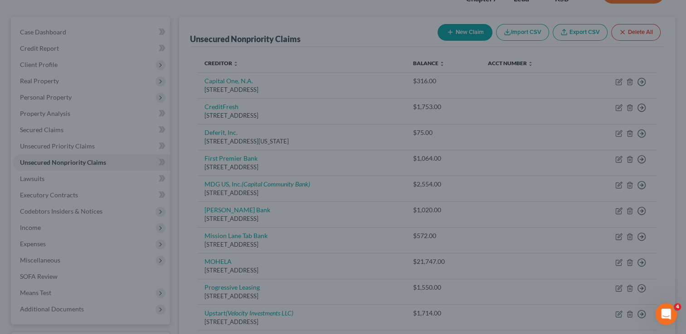
scroll to position [0, 0]
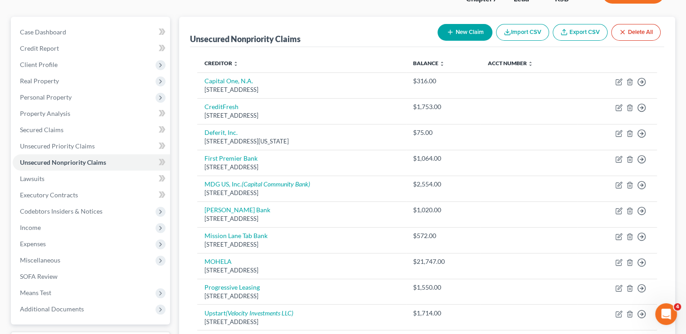
click at [470, 33] on button "New Claim" at bounding box center [464, 32] width 55 height 17
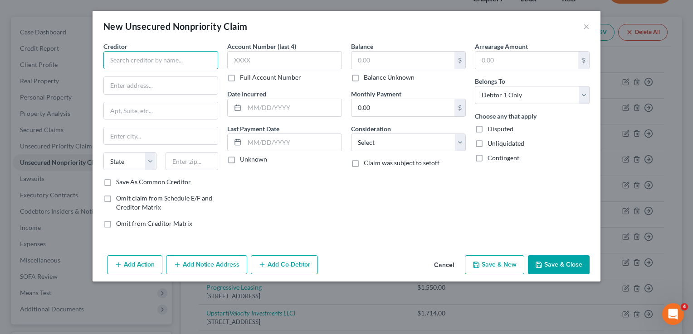
click at [176, 59] on input "text" at bounding box center [160, 60] width 115 height 18
click at [178, 89] on input "text" at bounding box center [161, 85] width 114 height 17
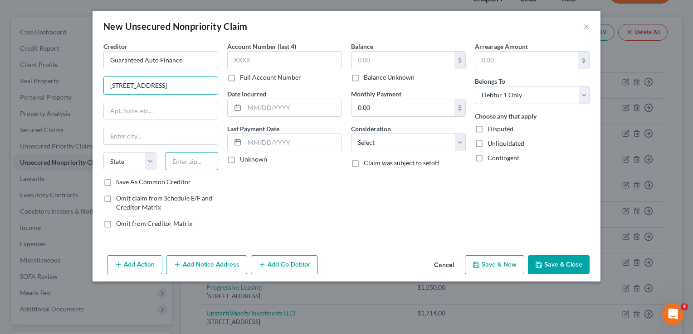
click at [204, 163] on input "text" at bounding box center [191, 161] width 53 height 18
click at [356, 205] on div "Balance $ Balance Unknown Balance Undetermined $ Balance Unknown Monthly Paymen…" at bounding box center [408, 139] width 124 height 194
click at [430, 64] on input "text" at bounding box center [402, 60] width 103 height 17
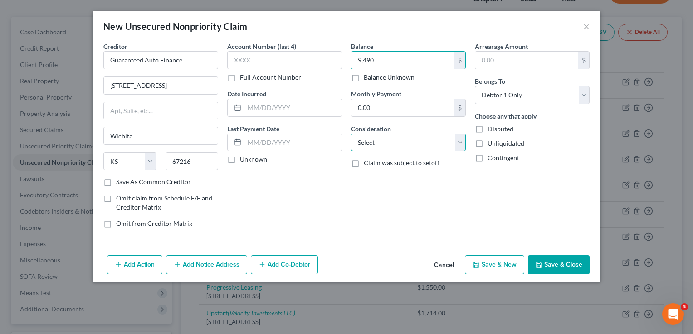
click at [429, 139] on select "Select Cable / Satellite Services Collection Agency Credit Card Debt Debt Couns…" at bounding box center [408, 143] width 115 height 18
click at [351, 134] on select "Select Cable / Satellite Services Collection Agency Credit Card Debt Debt Couns…" at bounding box center [408, 143] width 115 height 18
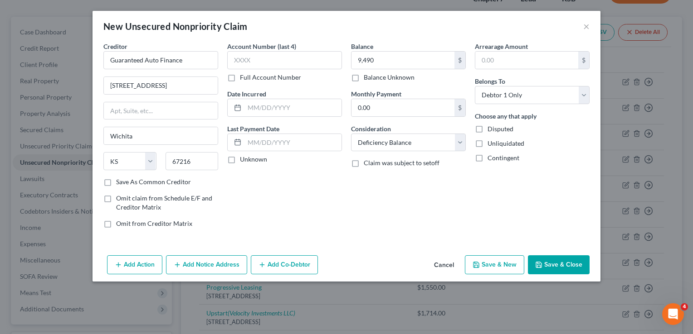
click at [560, 262] on button "Save & Close" at bounding box center [559, 265] width 62 height 19
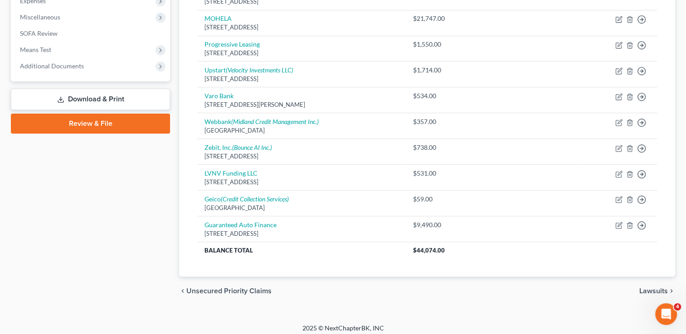
scroll to position [317, 0]
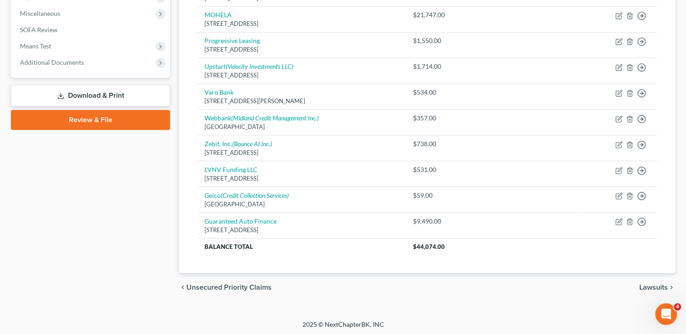
click at [654, 284] on span "Lawsuits" at bounding box center [653, 287] width 29 height 7
